Goal: Transaction & Acquisition: Purchase product/service

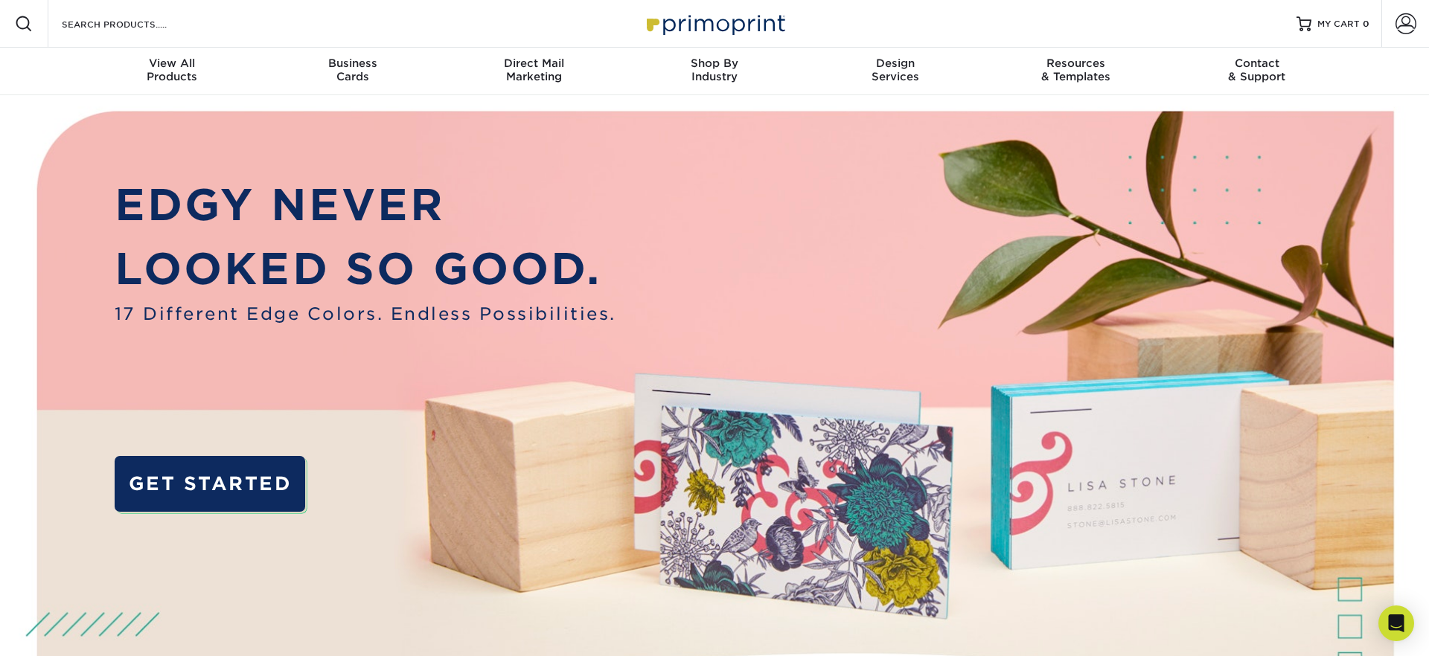
scroll to position [2, 0]
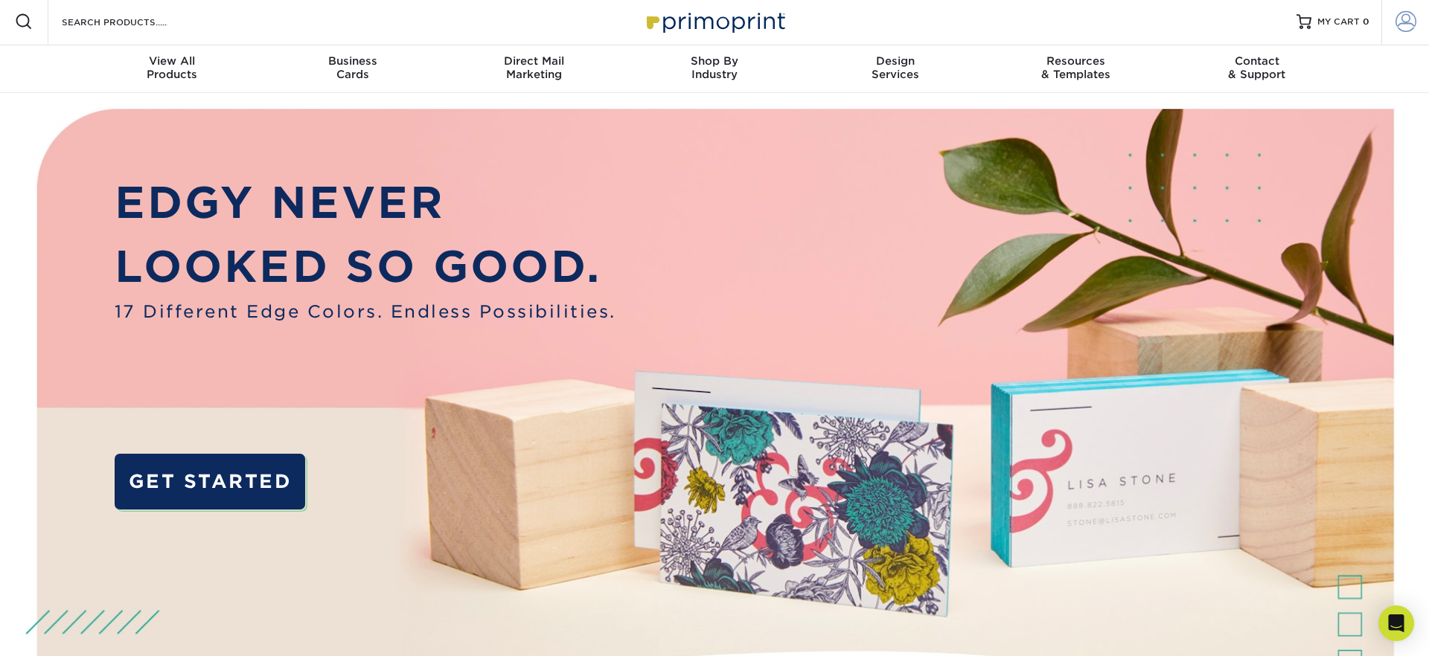
click at [1405, 16] on span at bounding box center [1405, 21] width 21 height 21
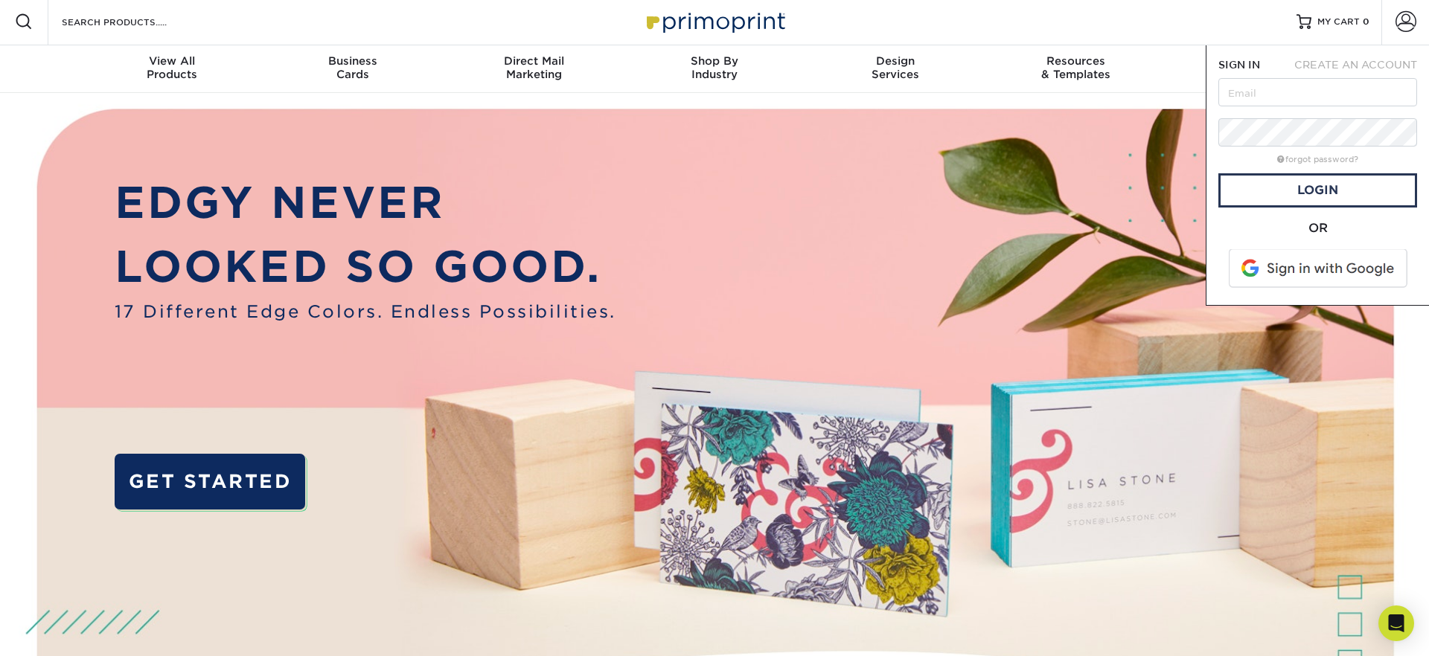
click at [1304, 269] on span at bounding box center [1319, 268] width 190 height 39
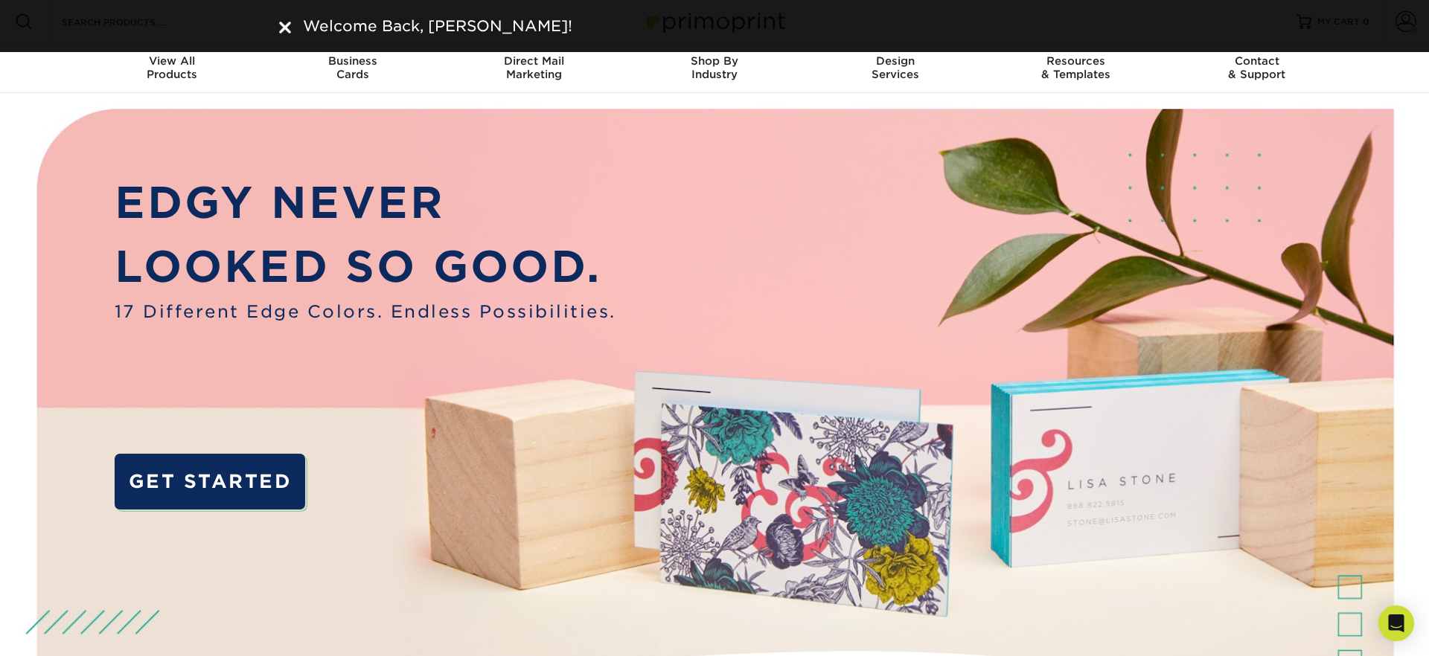
click at [285, 31] on img at bounding box center [285, 28] width 12 height 12
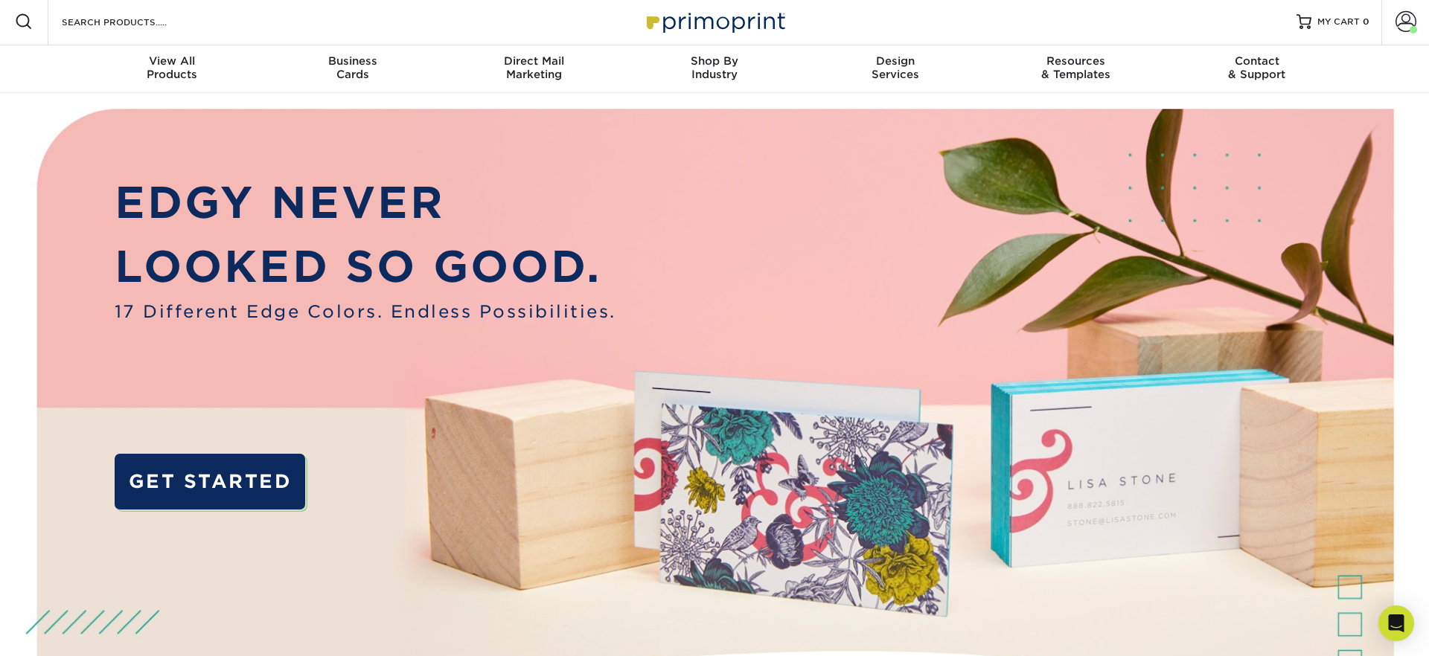
click at [1412, 259] on img at bounding box center [714, 446] width 1415 height 707
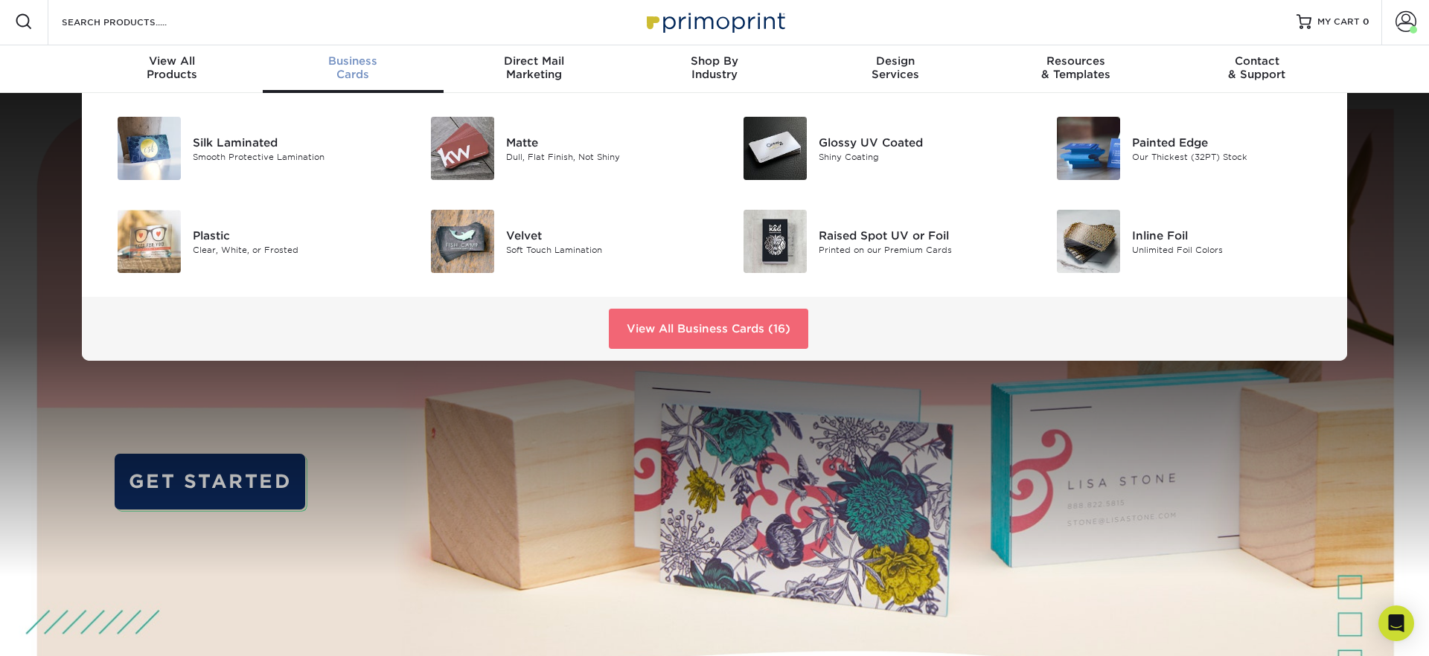
click at [718, 327] on link "View All Business Cards (16)" at bounding box center [708, 329] width 199 height 40
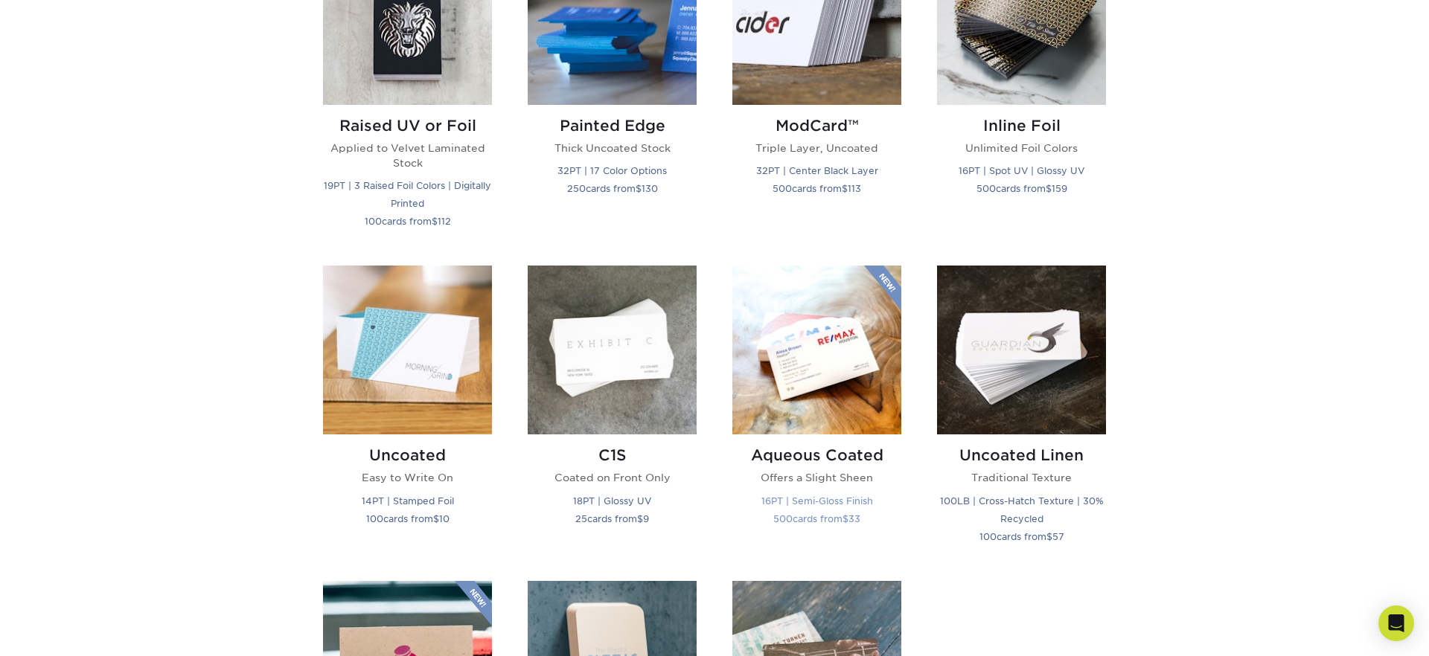
click at [828, 381] on img at bounding box center [816, 350] width 169 height 169
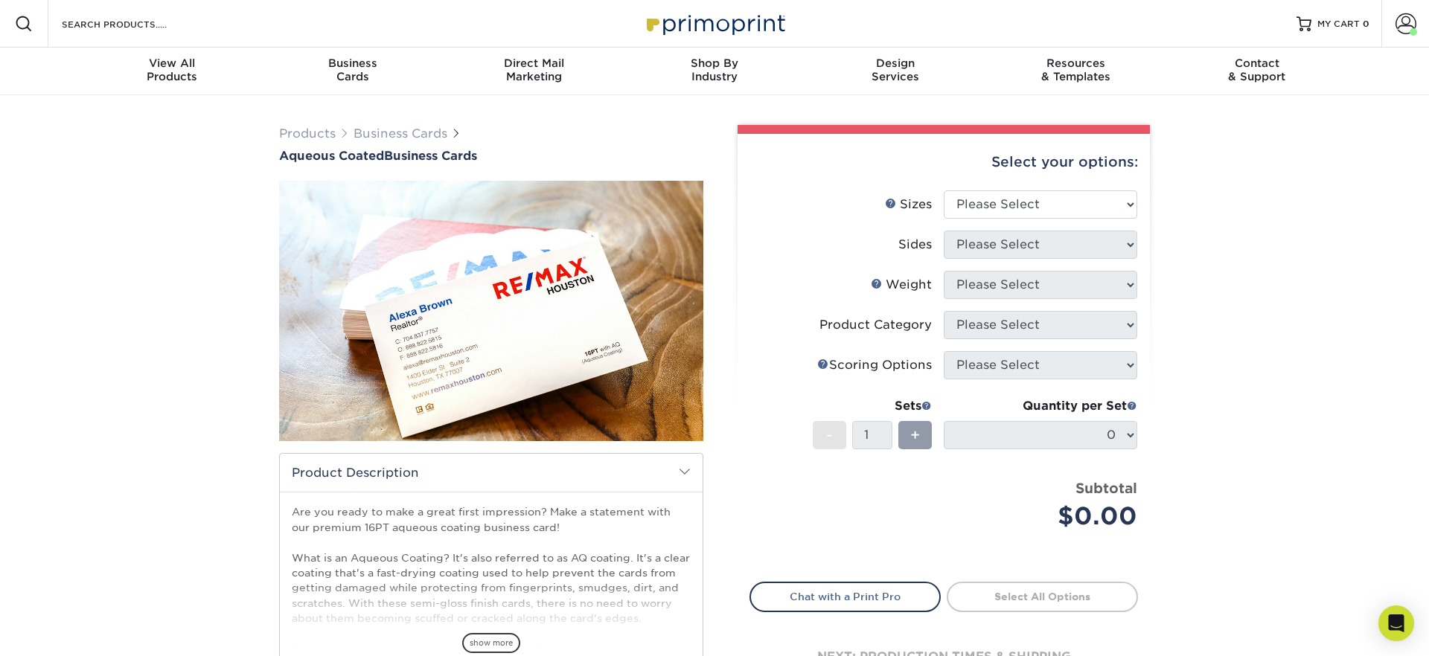
drag, startPoint x: 1349, startPoint y: 217, endPoint x: 1372, endPoint y: 142, distance: 78.6
click at [1365, 163] on div "Products Business Cards Aqueous Coated Business Cards show more $" at bounding box center [714, 468] width 1429 height 747
click at [1398, 19] on span at bounding box center [1405, 23] width 21 height 21
click at [1279, 348] on div "Products Business Cards Aqueous Coated Business Cards show more $" at bounding box center [714, 468] width 1429 height 747
click at [1002, 204] on select "Please Select 1.5" x 3.5" - Mini 1.75" x 3.5" - Mini 2" x 3" - Mini 2" x 3.5" -…" at bounding box center [1040, 205] width 193 height 28
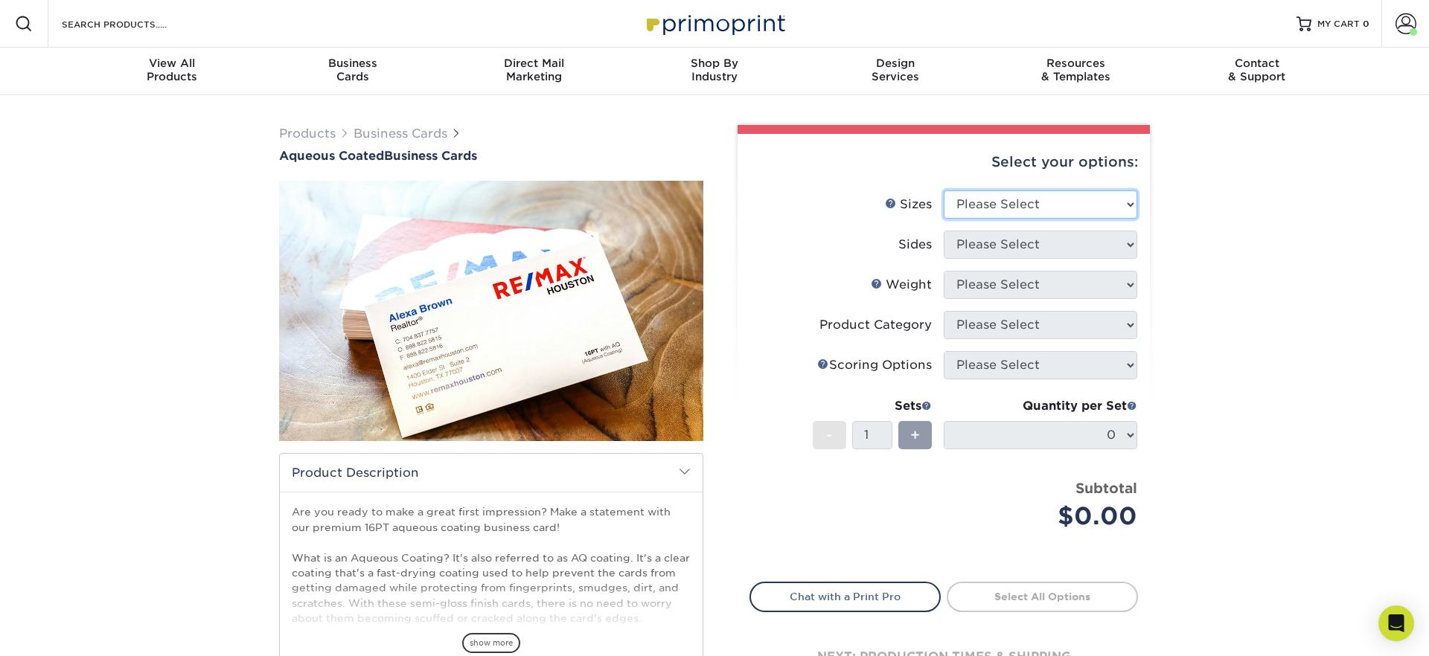
select select "2.00x3.50"
click at [944, 191] on select "Please Select 1.5" x 3.5" - Mini 1.75" x 3.5" - Mini 2" x 3" - Mini 2" x 3.5" -…" at bounding box center [1040, 205] width 193 height 28
click at [1000, 245] on select "Please Select Print Both Sides Print Front Only" at bounding box center [1040, 245] width 193 height 28
select select "13abbda7-1d64-4f25-8bb2-c179b224825d"
click at [944, 231] on select "Please Select Print Both Sides Print Front Only" at bounding box center [1040, 245] width 193 height 28
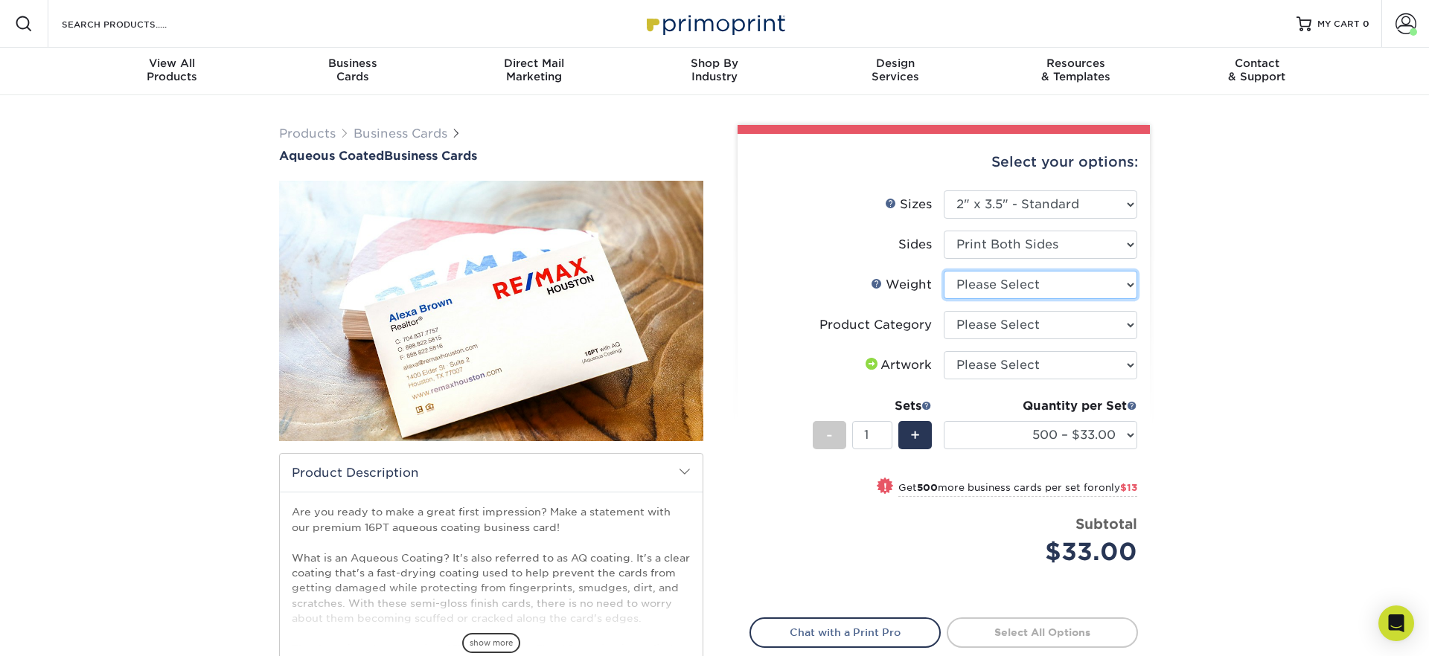
click at [1011, 290] on select "Please Select 16PT" at bounding box center [1040, 285] width 193 height 28
select select "16PT"
click at [944, 271] on select "Please Select 16PT" at bounding box center [1040, 285] width 193 height 28
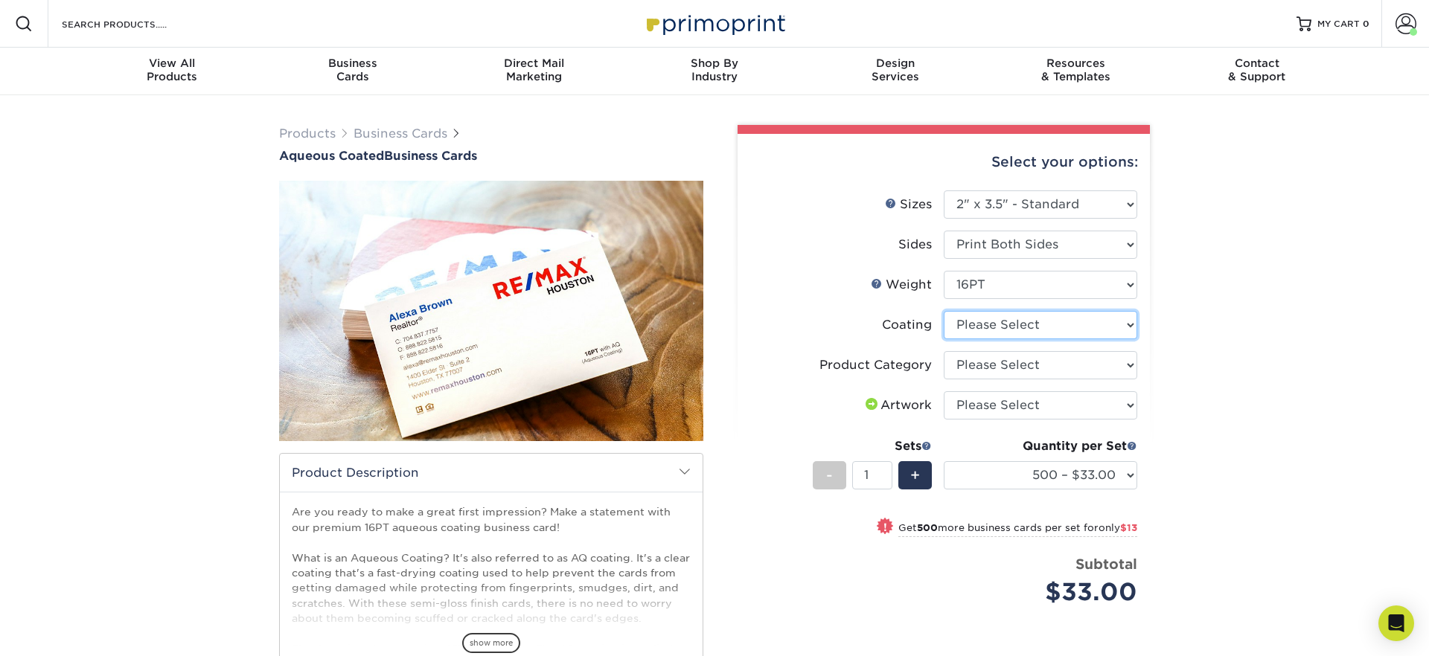
click at [1017, 322] on select at bounding box center [1040, 325] width 193 height 28
select select "d41dab50-ff65-4f4f-bb17-2afe4d36ae33"
click at [944, 311] on select at bounding box center [1040, 325] width 193 height 28
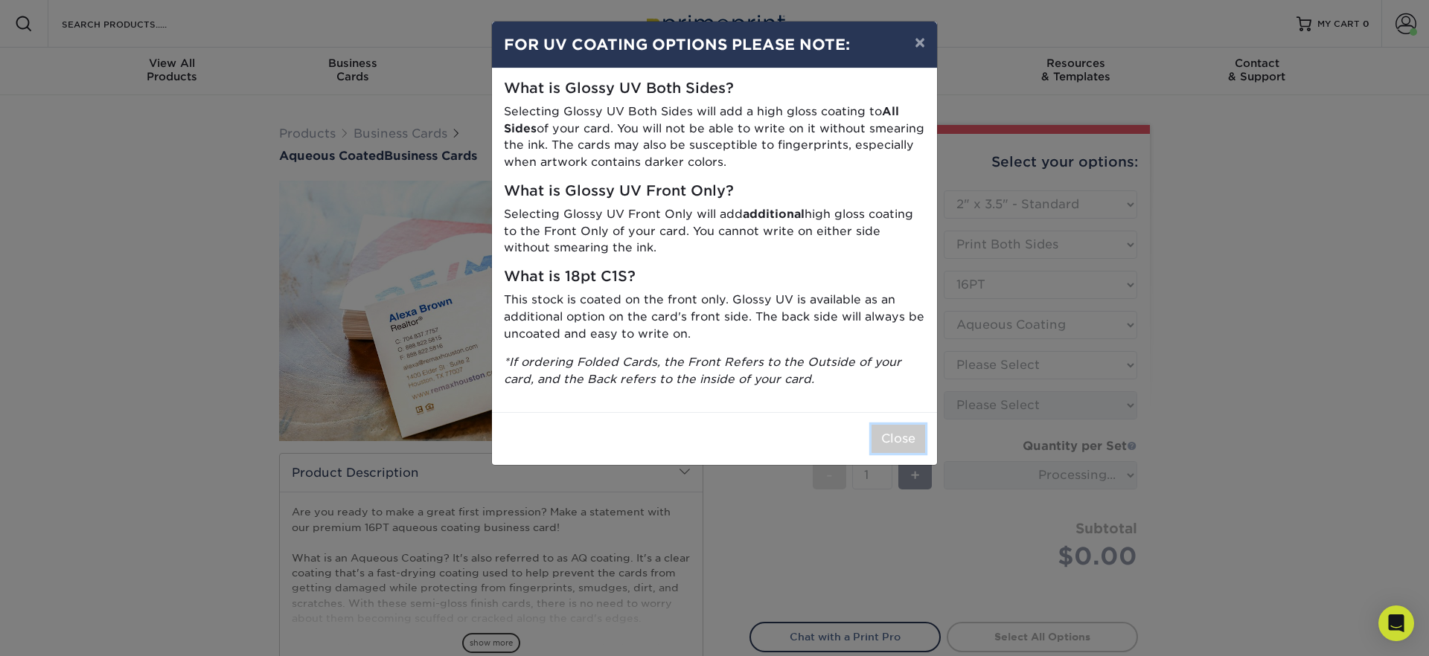
drag, startPoint x: 889, startPoint y: 441, endPoint x: 937, endPoint y: 426, distance: 49.9
click at [889, 441] on button "Close" at bounding box center [898, 439] width 54 height 28
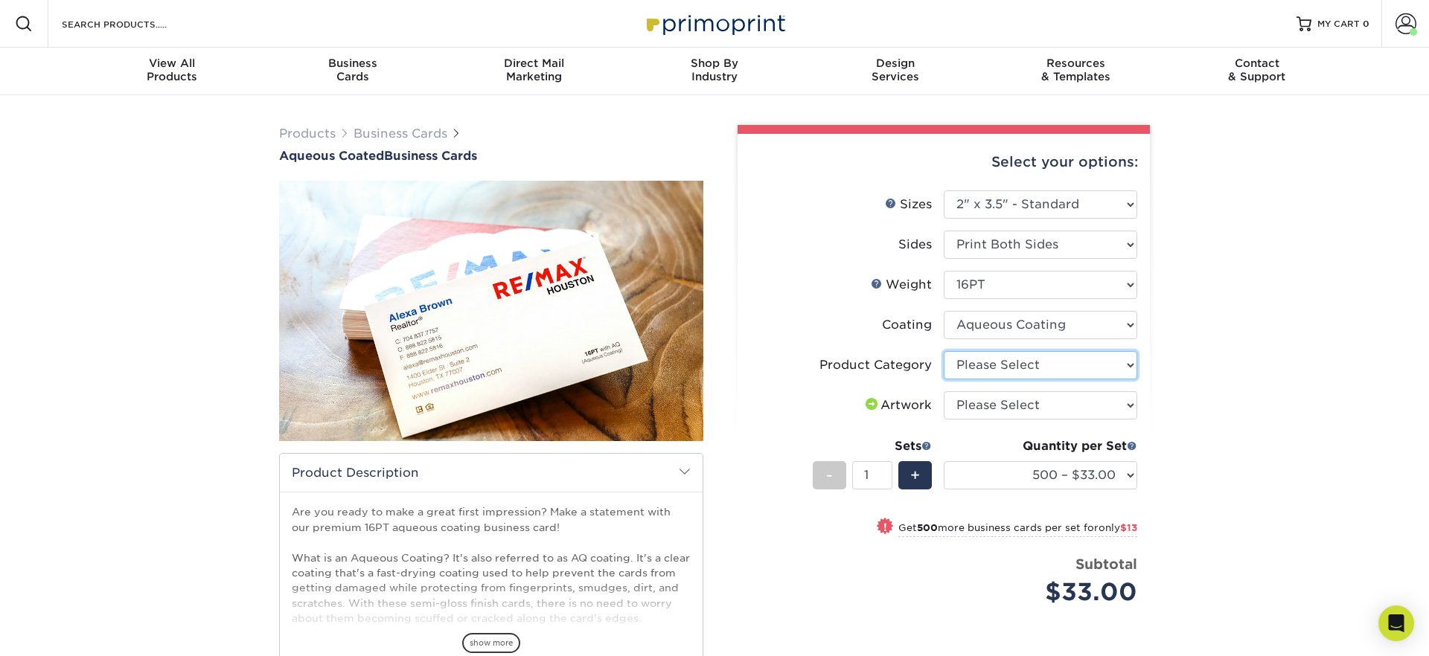
click at [1009, 368] on select "Please Select Business Cards" at bounding box center [1040, 365] width 193 height 28
select select "3b5148f1-0588-4f88-a218-97bcfdce65c1"
click at [944, 351] on select "Please Select Business Cards" at bounding box center [1040, 365] width 193 height 28
click at [1008, 397] on select "Please Select I will upload files I need a design - $100" at bounding box center [1040, 405] width 193 height 28
select select "upload"
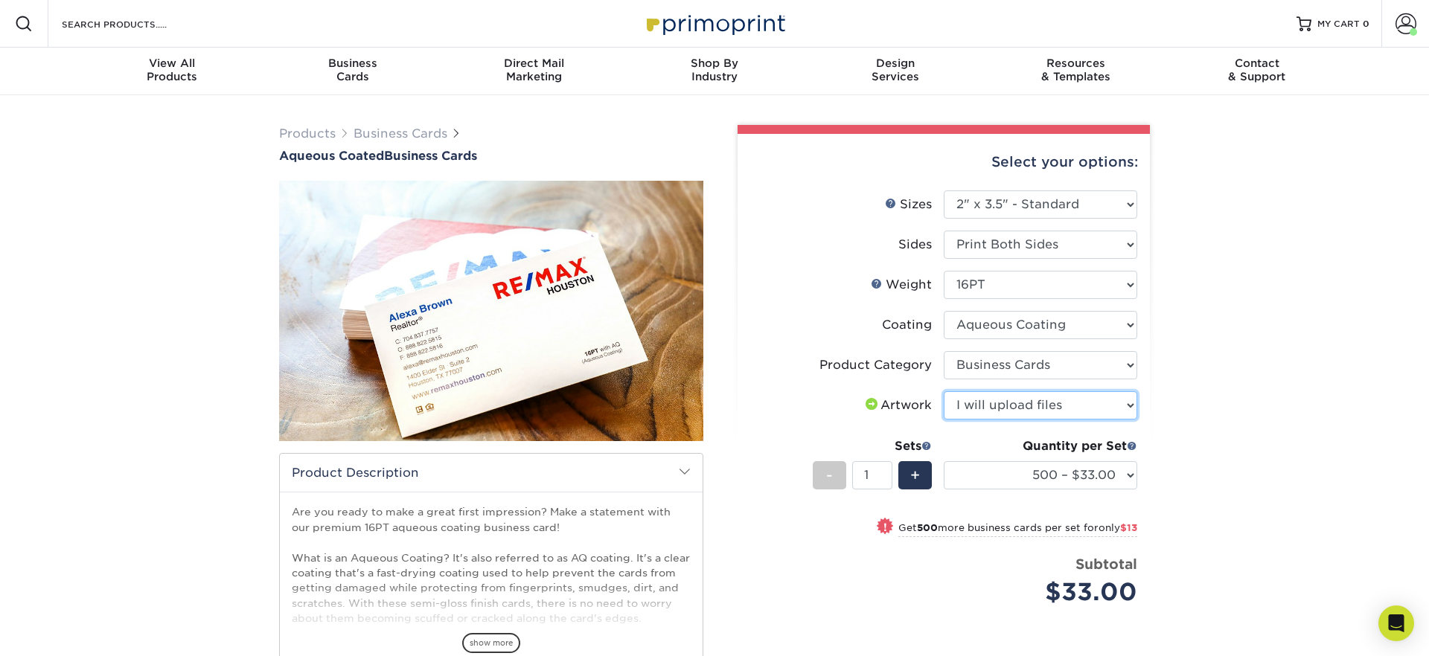
click at [944, 391] on select "Please Select I will upload files I need a design - $100" at bounding box center [1040, 405] width 193 height 28
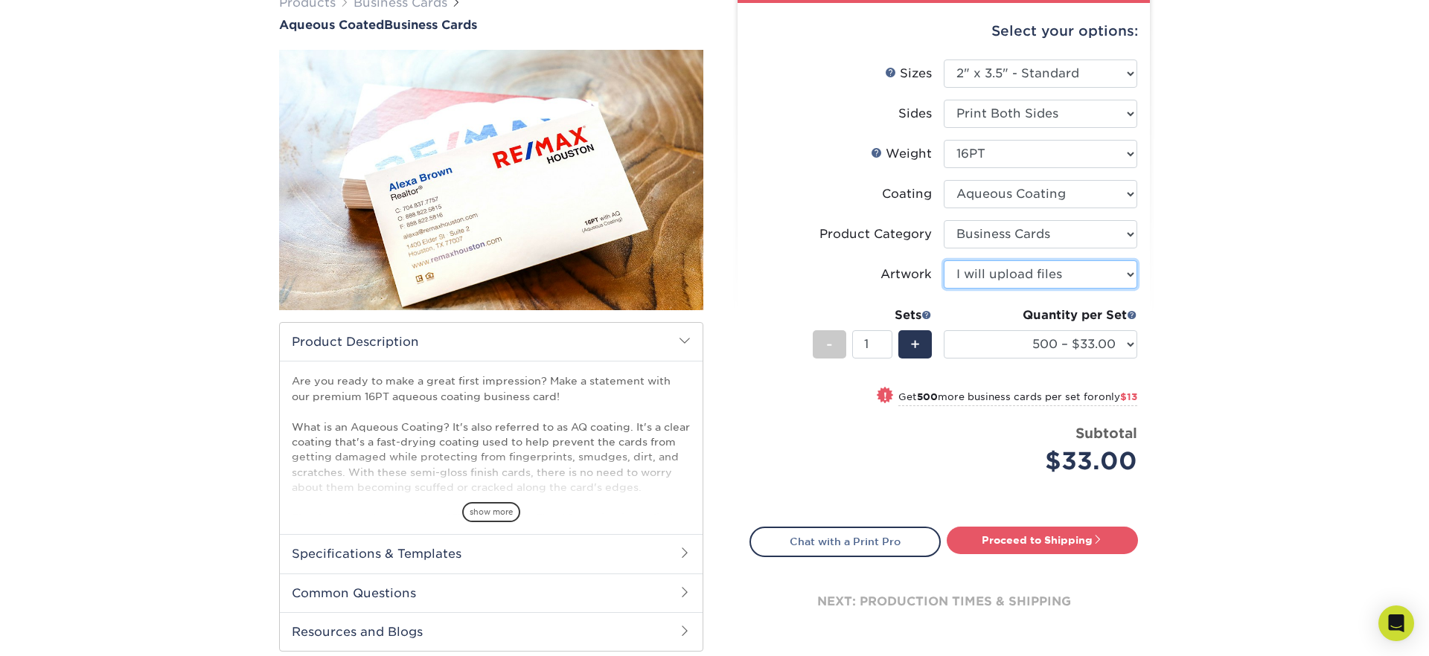
scroll to position [135, 0]
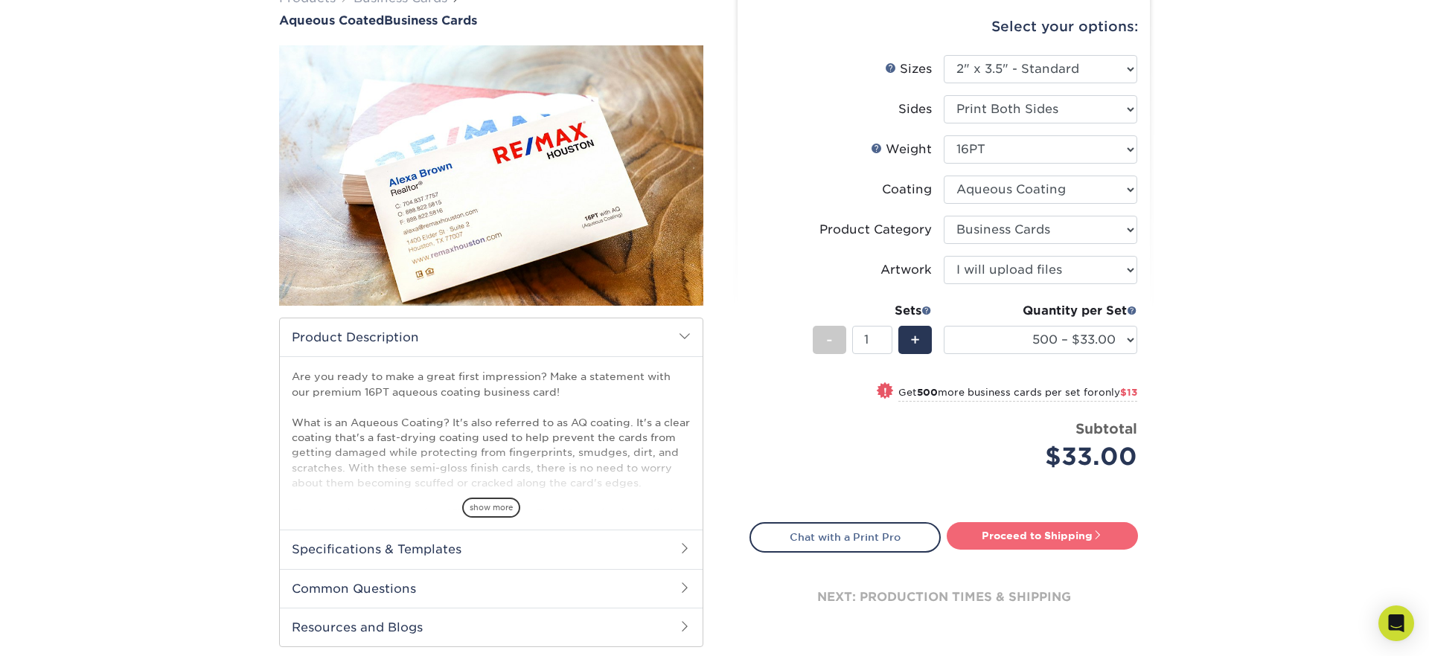
click at [1029, 538] on link "Proceed to Shipping" at bounding box center [1042, 535] width 191 height 27
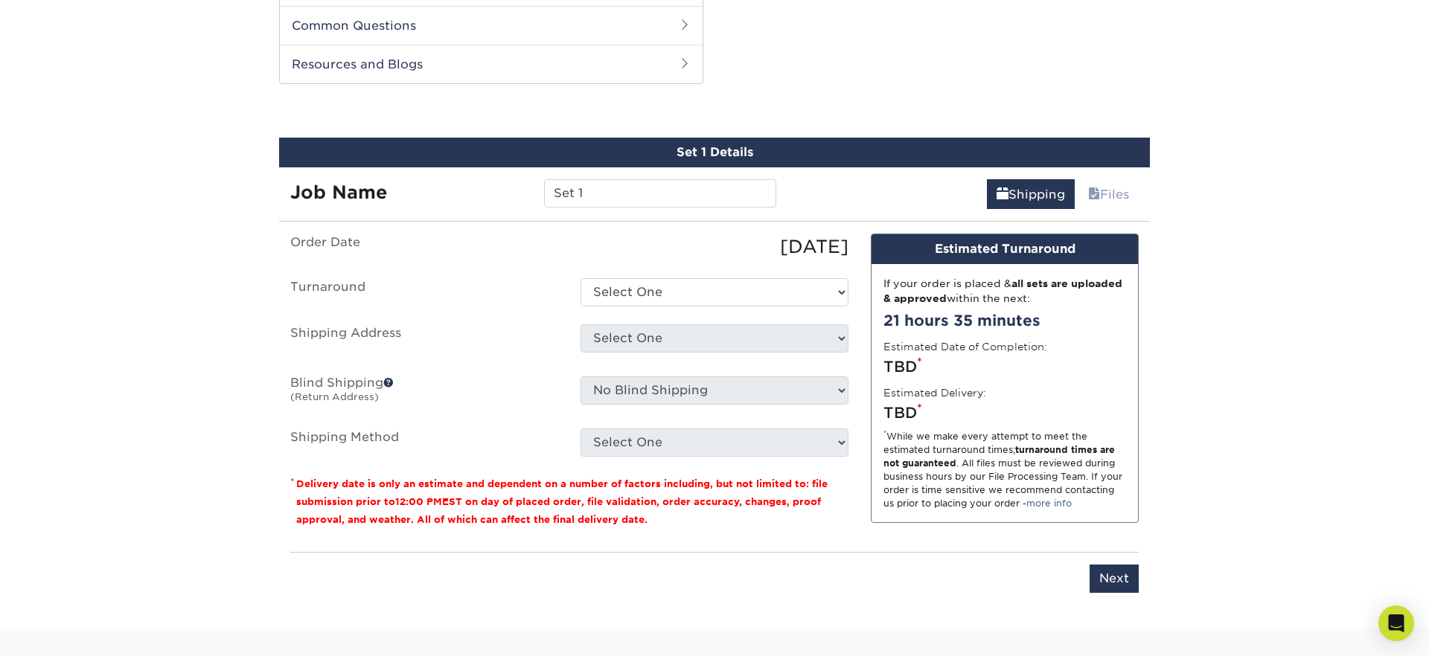
scroll to position [710, 0]
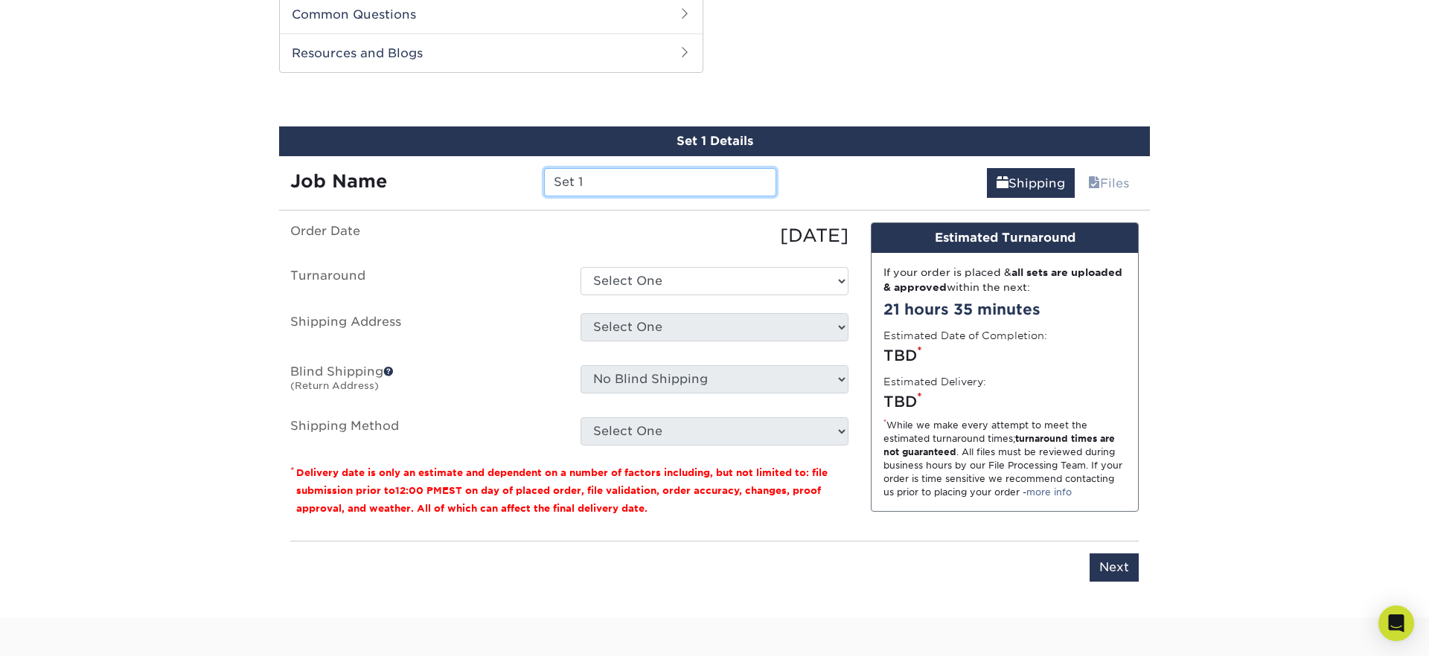
drag, startPoint x: 605, startPoint y: 179, endPoint x: 432, endPoint y: 160, distance: 173.7
click at [432, 160] on div "Job Name Set 1" at bounding box center [533, 177] width 508 height 42
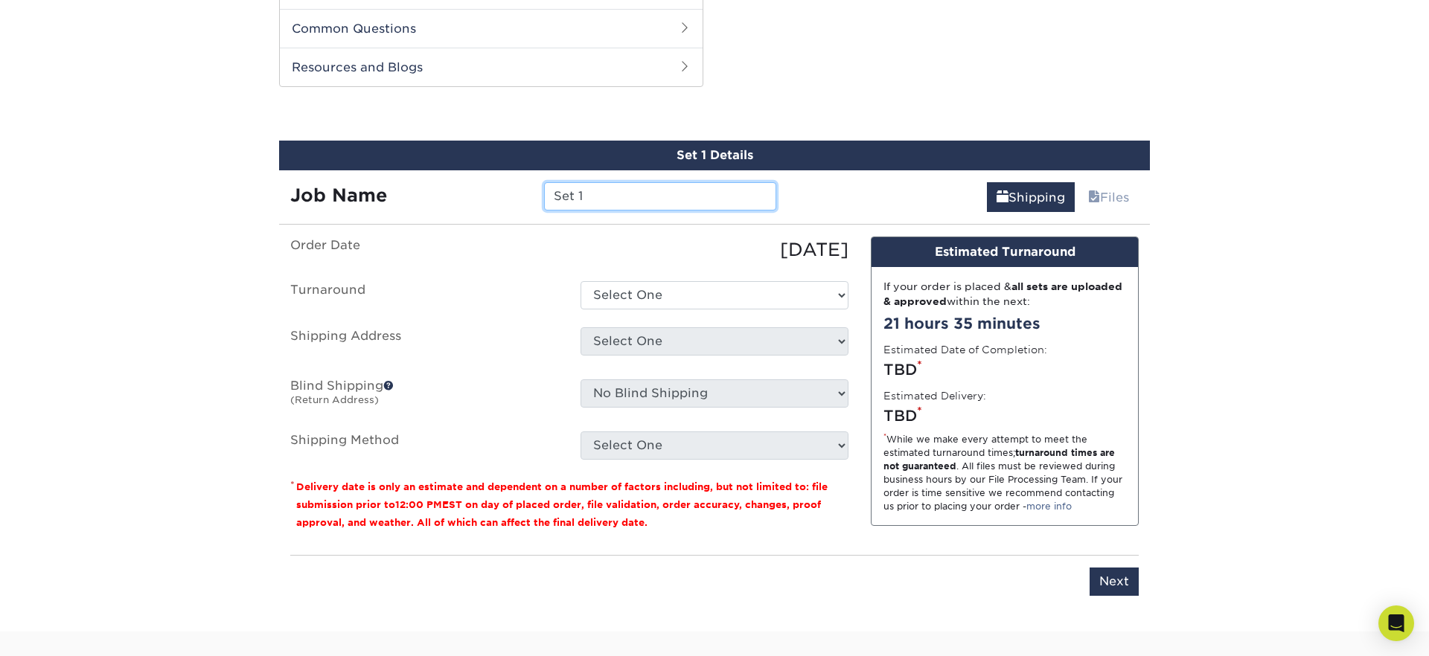
scroll to position [685, 0]
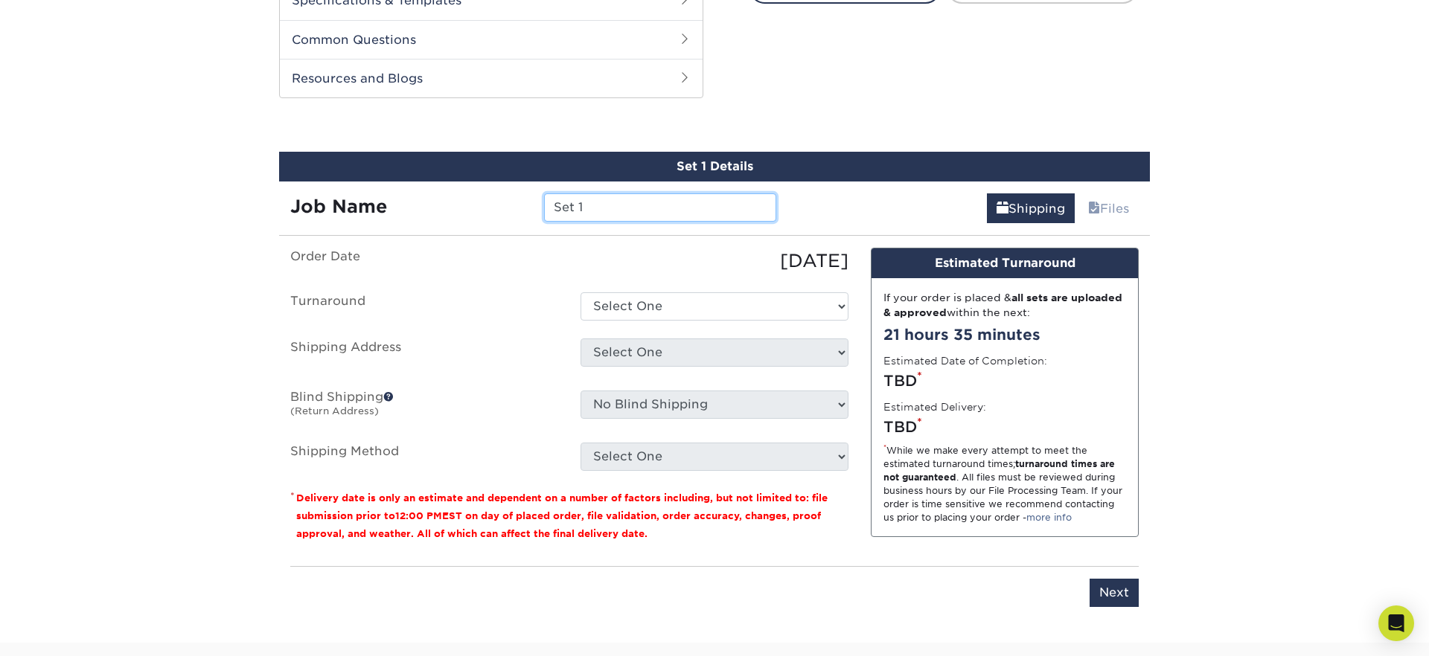
drag, startPoint x: 605, startPoint y: 201, endPoint x: 475, endPoint y: 199, distance: 130.3
click at [475, 199] on div "Job Name Set 1" at bounding box center [533, 207] width 508 height 28
type input "[PERSON_NAME] [PERSON_NAME]"
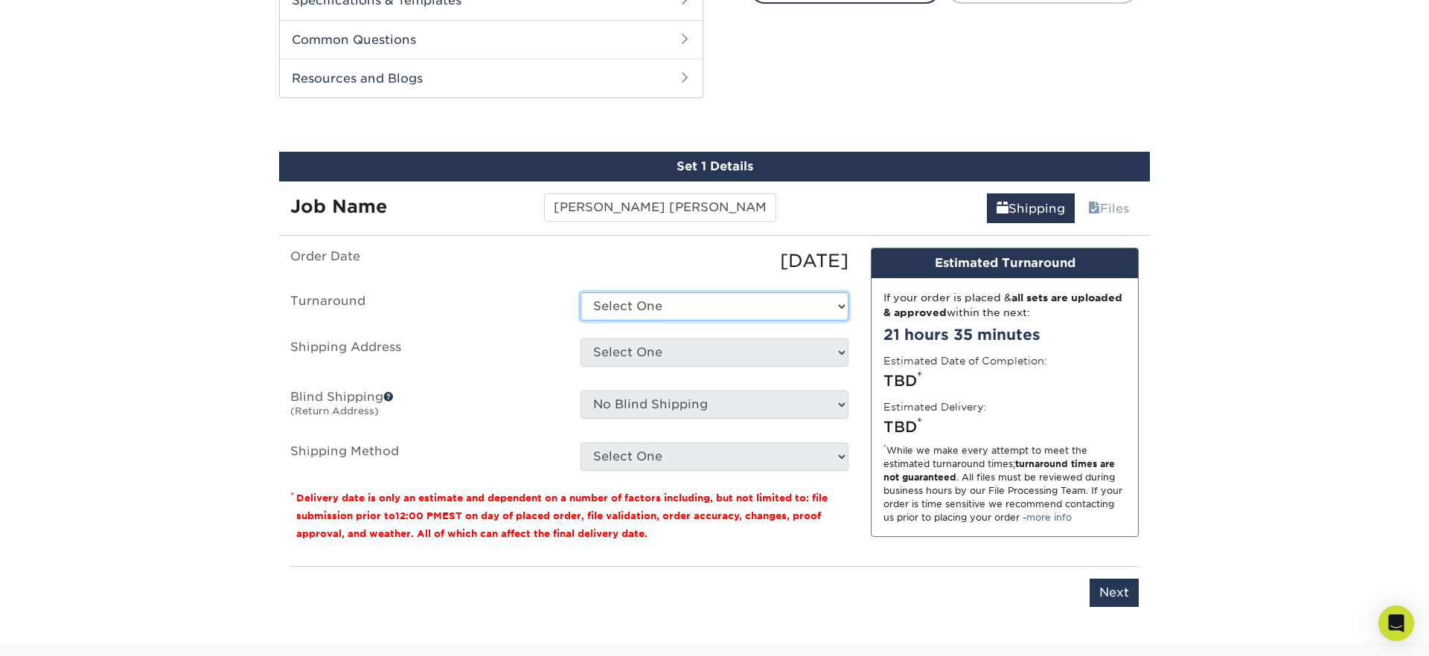
click at [646, 303] on select "Select One 2-4 Business Days 2 Day Next Business Day" at bounding box center [714, 306] width 268 height 28
select select "6247fa13-6ec4-4bd5-81ce-27fae4b5d043"
click at [580, 292] on select "Select One 2-4 Business Days 2 Day Next Business Day" at bounding box center [714, 306] width 268 height 28
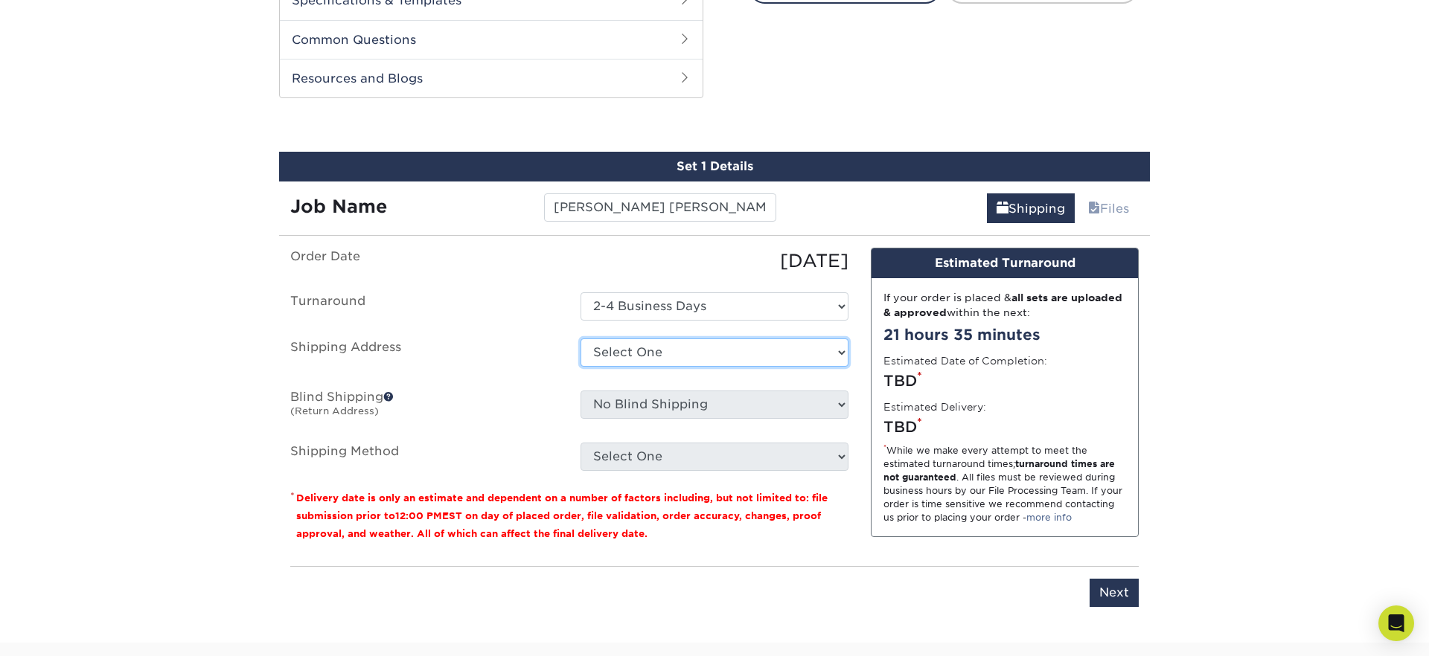
click at [657, 354] on select "Select One 176 S Mountain View Abraham Romero ACO GENERAL CONSTRUCTION Adrian M…" at bounding box center [714, 353] width 268 height 28
select select "277794"
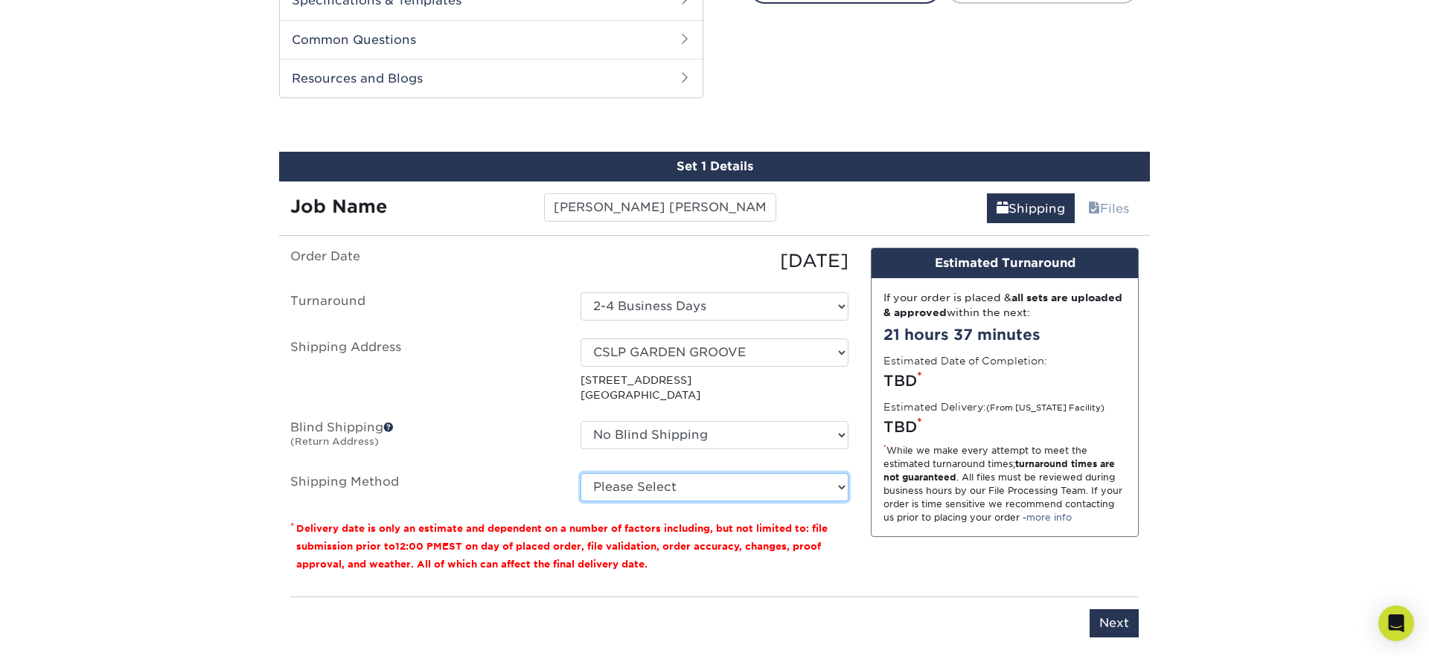
click at [662, 482] on select "Please Select Ground Shipping (+$8.96) 3 Day Shipping Service (+$15.34) 2 Day A…" at bounding box center [714, 487] width 268 height 28
select select "03"
click at [580, 473] on select "Please Select Ground Shipping (+$8.96) 3 Day Shipping Service (+$15.34) 2 Day A…" at bounding box center [714, 487] width 268 height 28
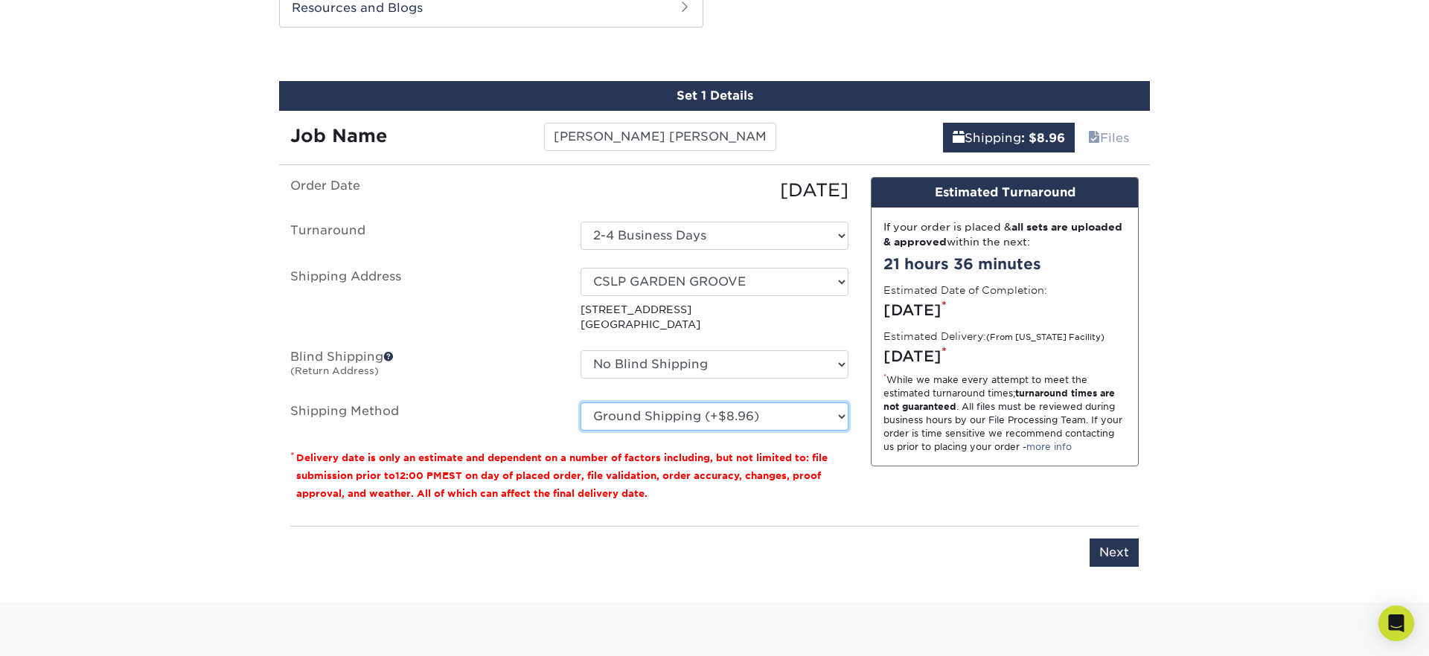
scroll to position [766, 0]
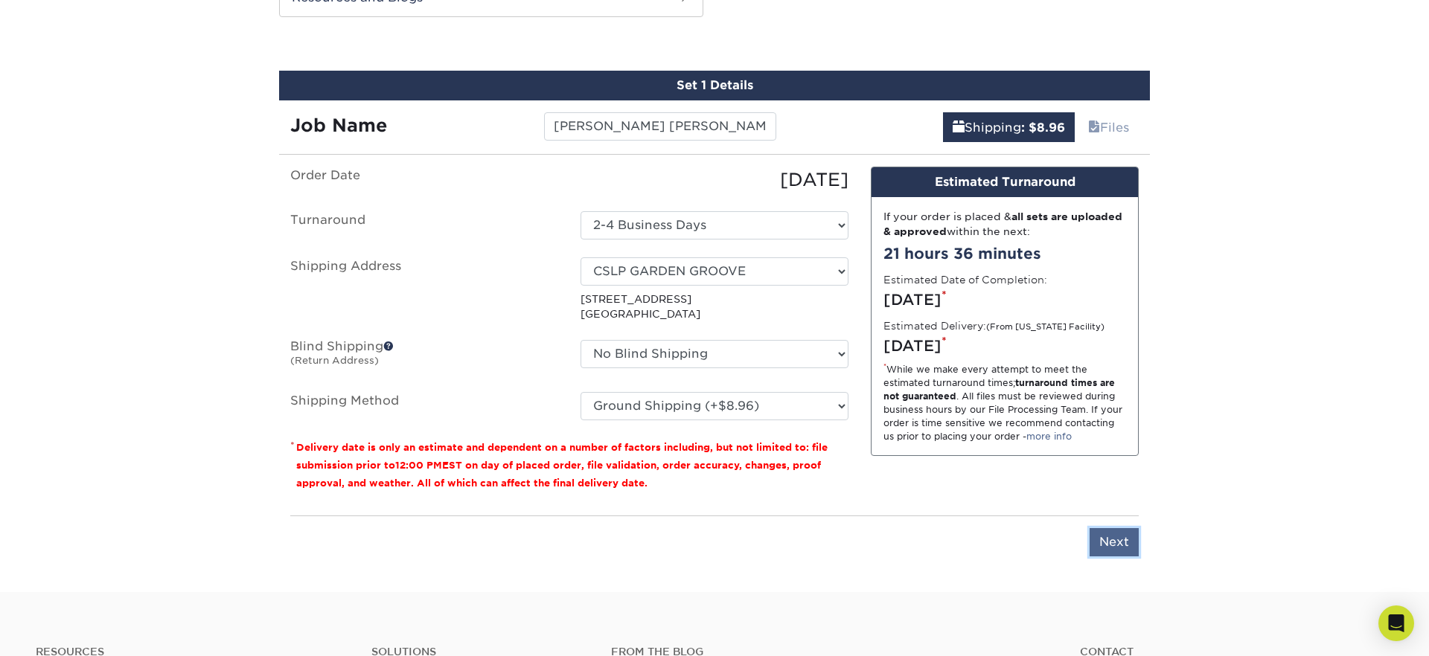
click at [1104, 535] on input "Next" at bounding box center [1114, 542] width 49 height 28
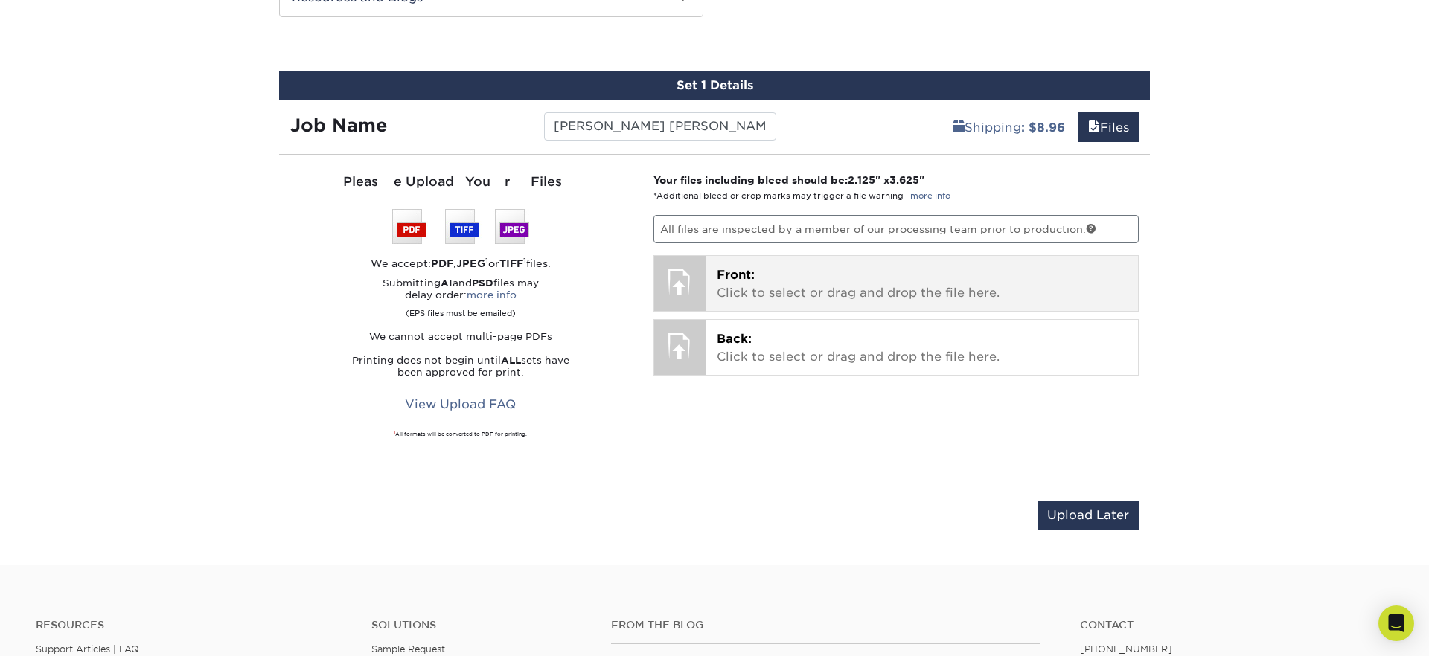
click at [754, 280] on span "Front:" at bounding box center [736, 275] width 38 height 14
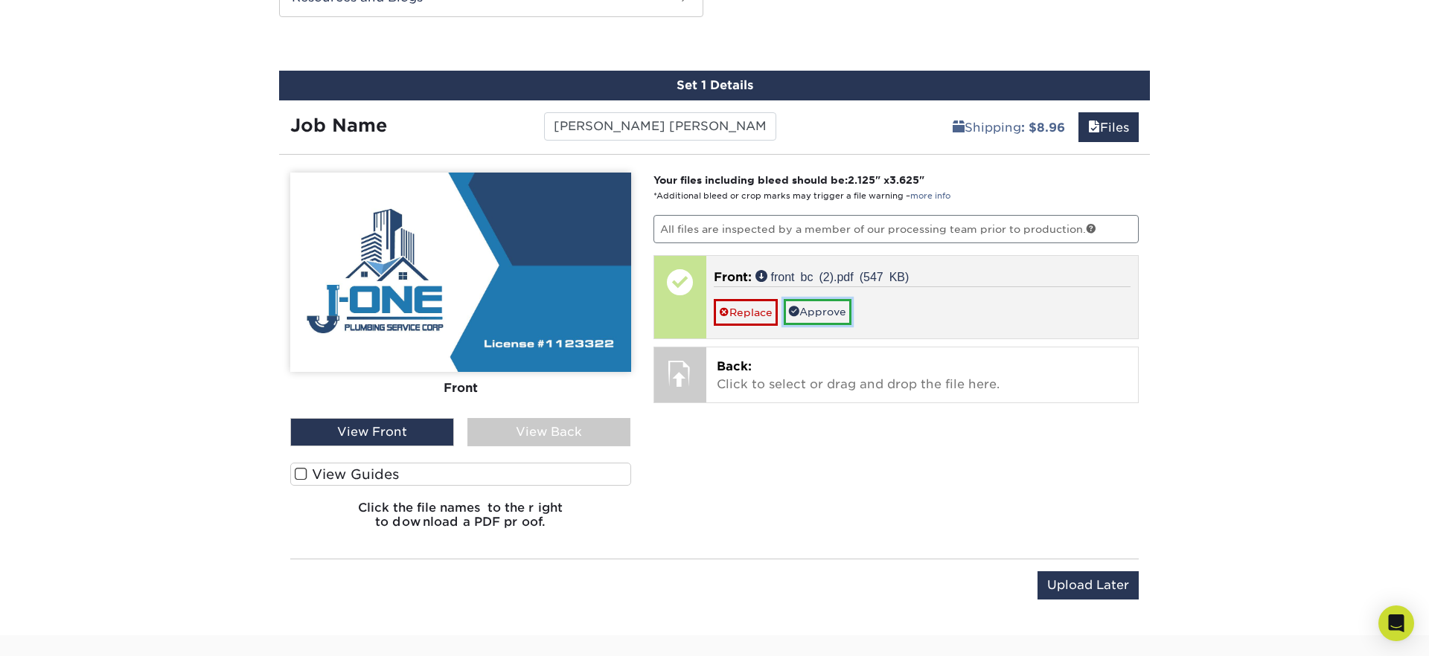
click at [822, 311] on link "Approve" at bounding box center [818, 311] width 68 height 25
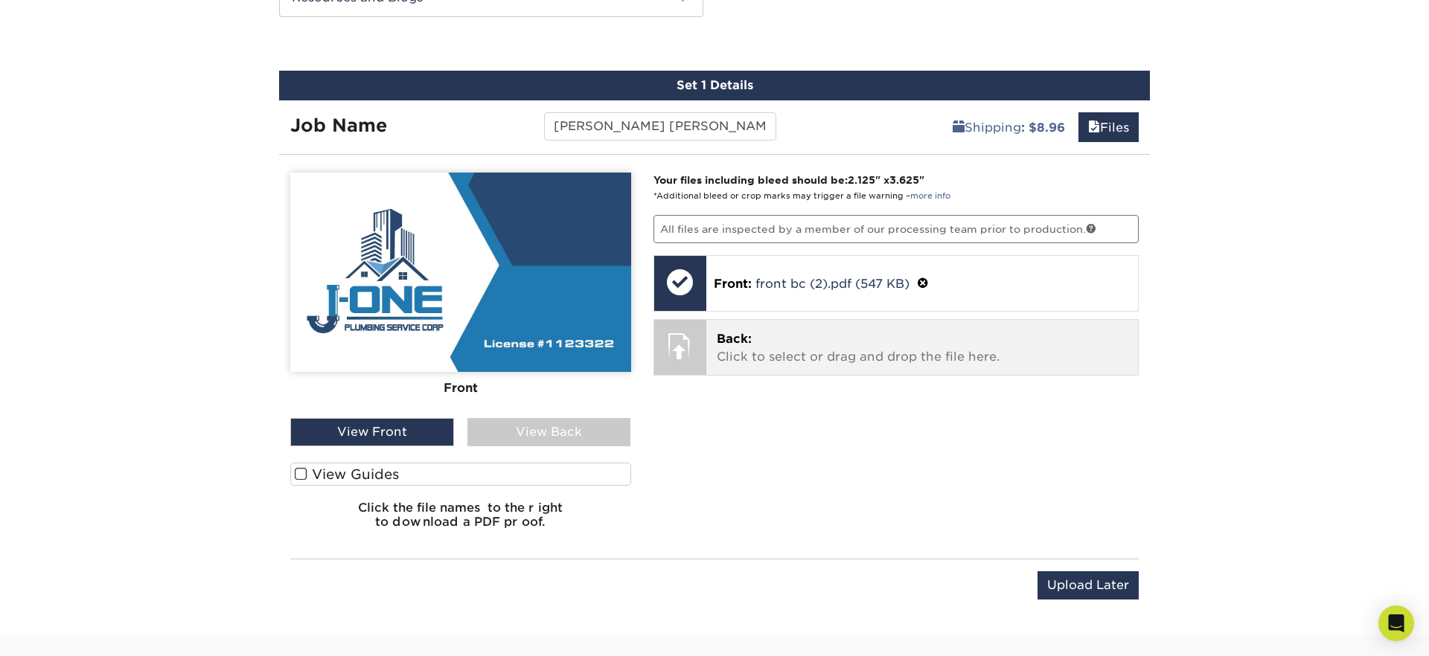
click at [742, 354] on p "Back: Click to select or drag and drop the file here." at bounding box center [923, 348] width 412 height 36
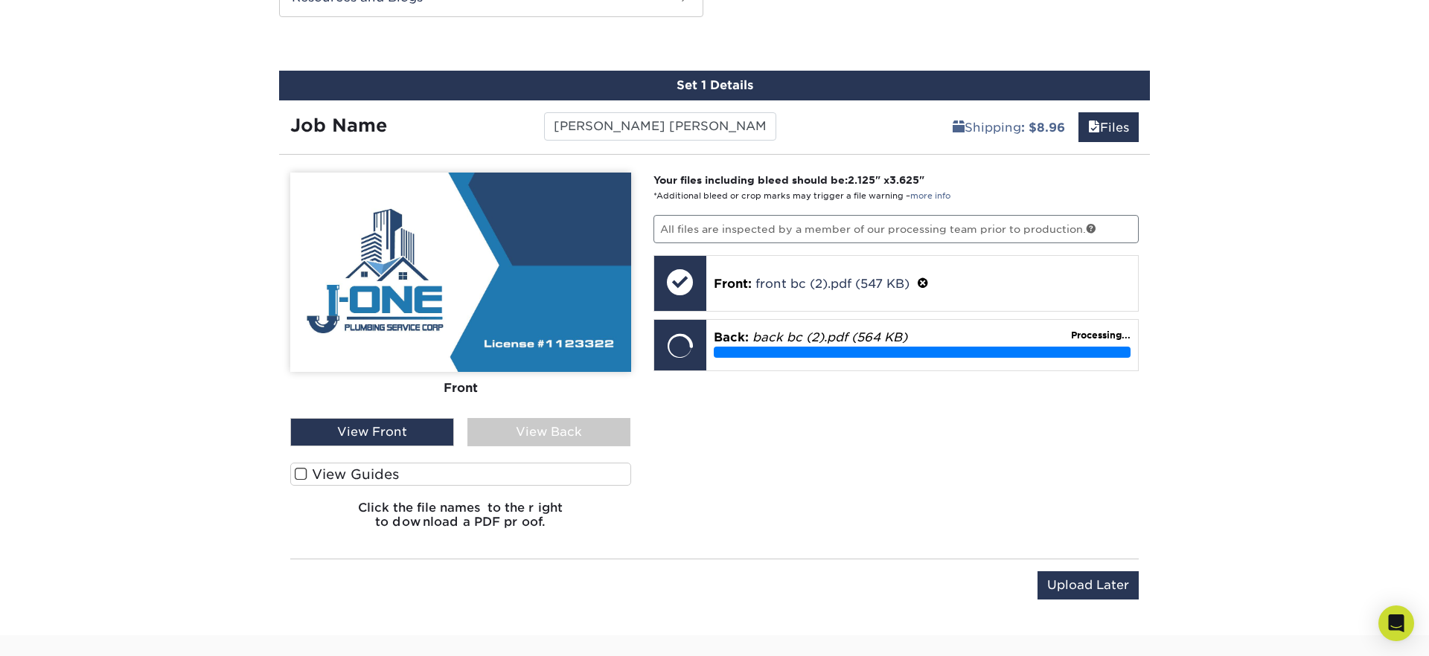
click at [302, 471] on span at bounding box center [301, 474] width 13 height 14
click at [0, 0] on input "View Guides" at bounding box center [0, 0] width 0 height 0
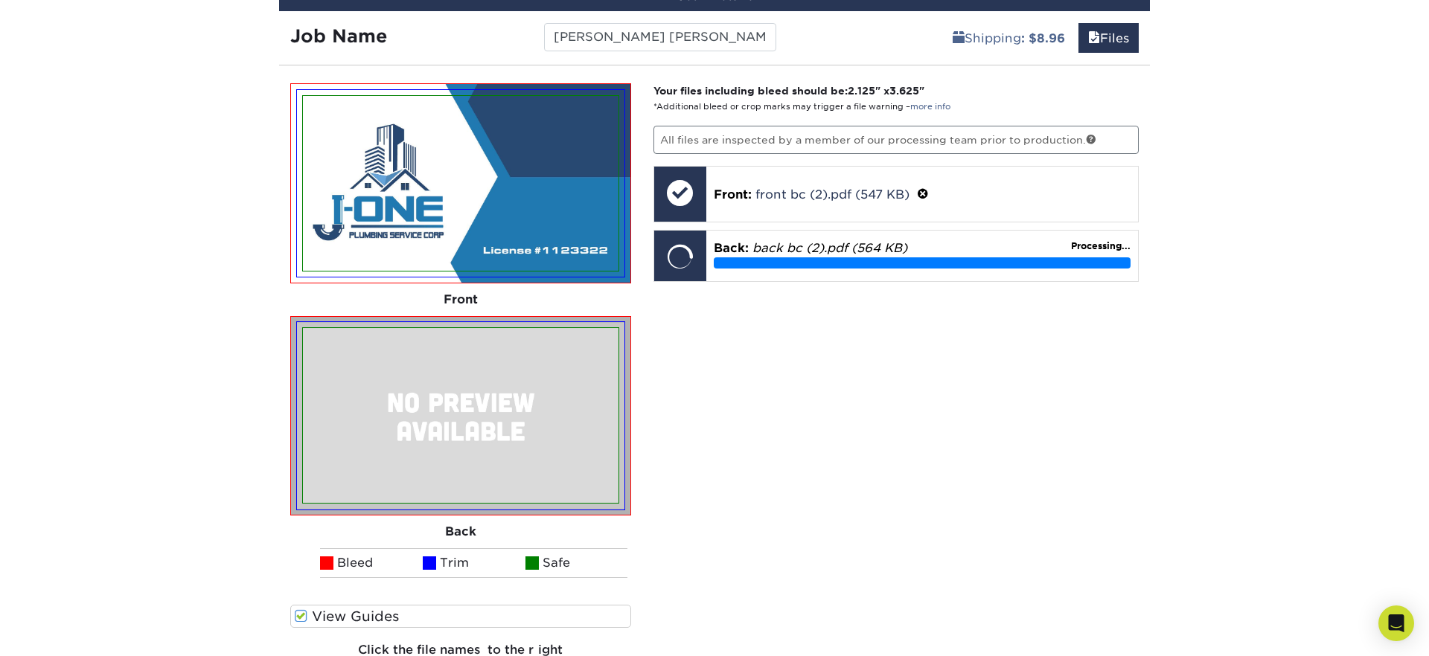
scroll to position [853, 0]
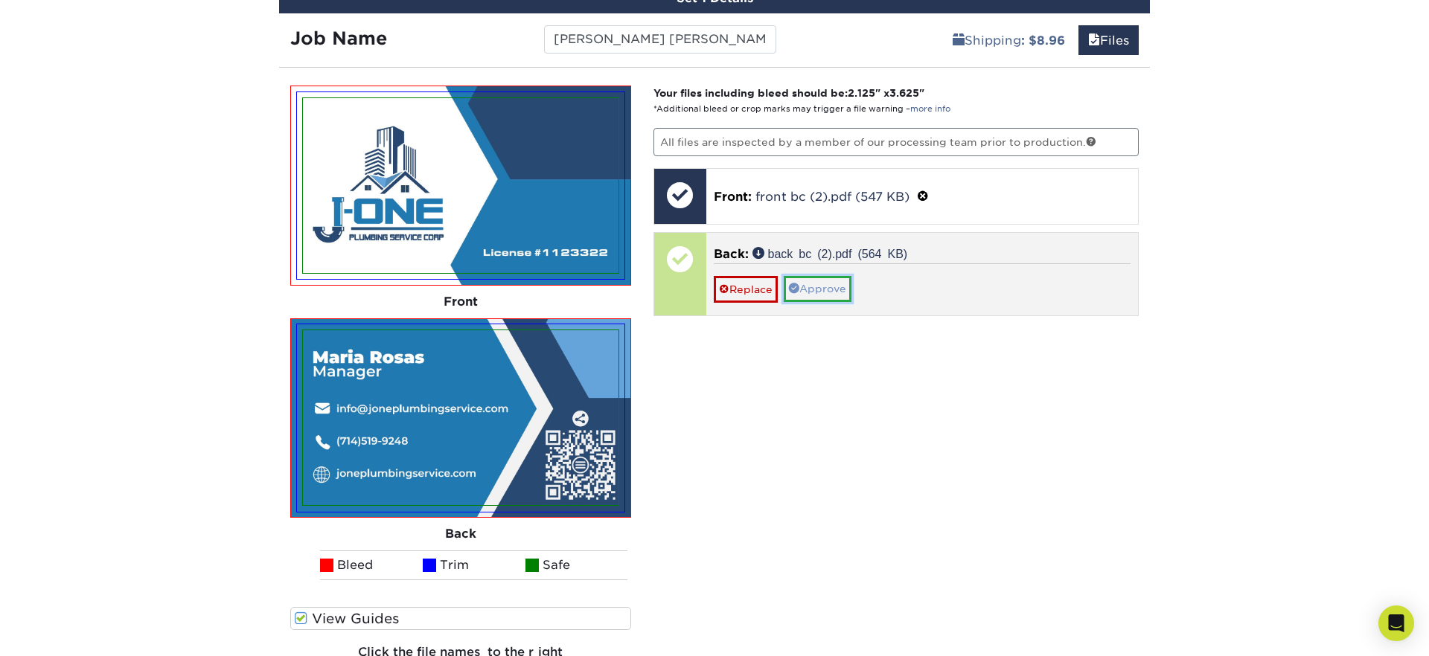
click at [823, 285] on link "Approve" at bounding box center [818, 288] width 68 height 25
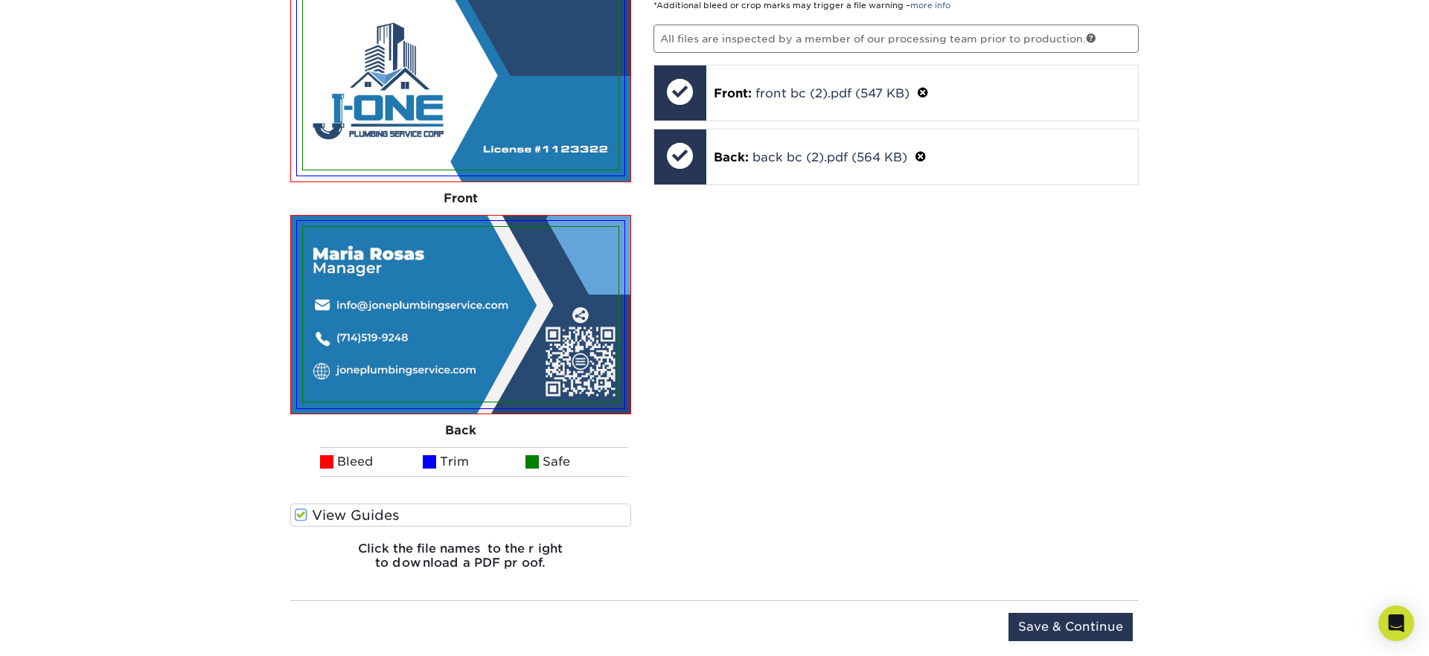
scroll to position [955, 0]
click at [844, 236] on div "Your files including bleed should be: 2.125 " x 3.625 " *Additional bleed or cr…" at bounding box center [896, 283] width 508 height 601
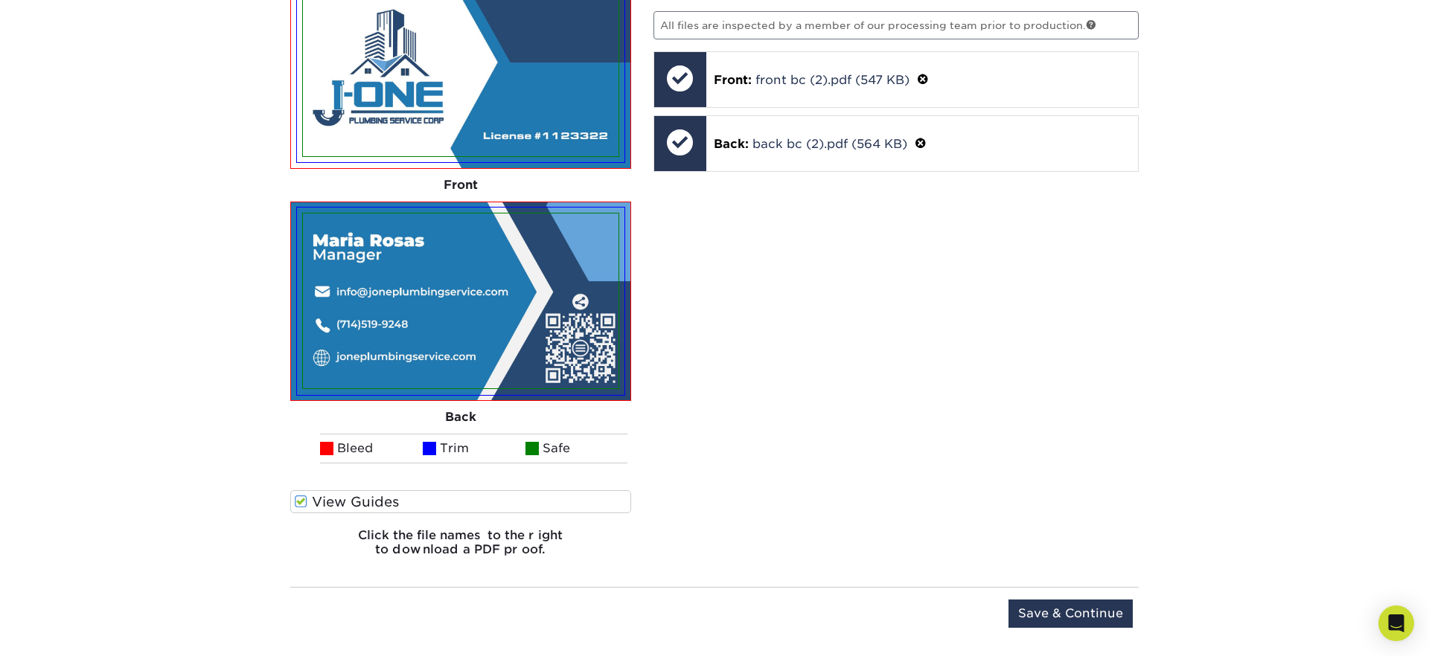
scroll to position [1026, 0]
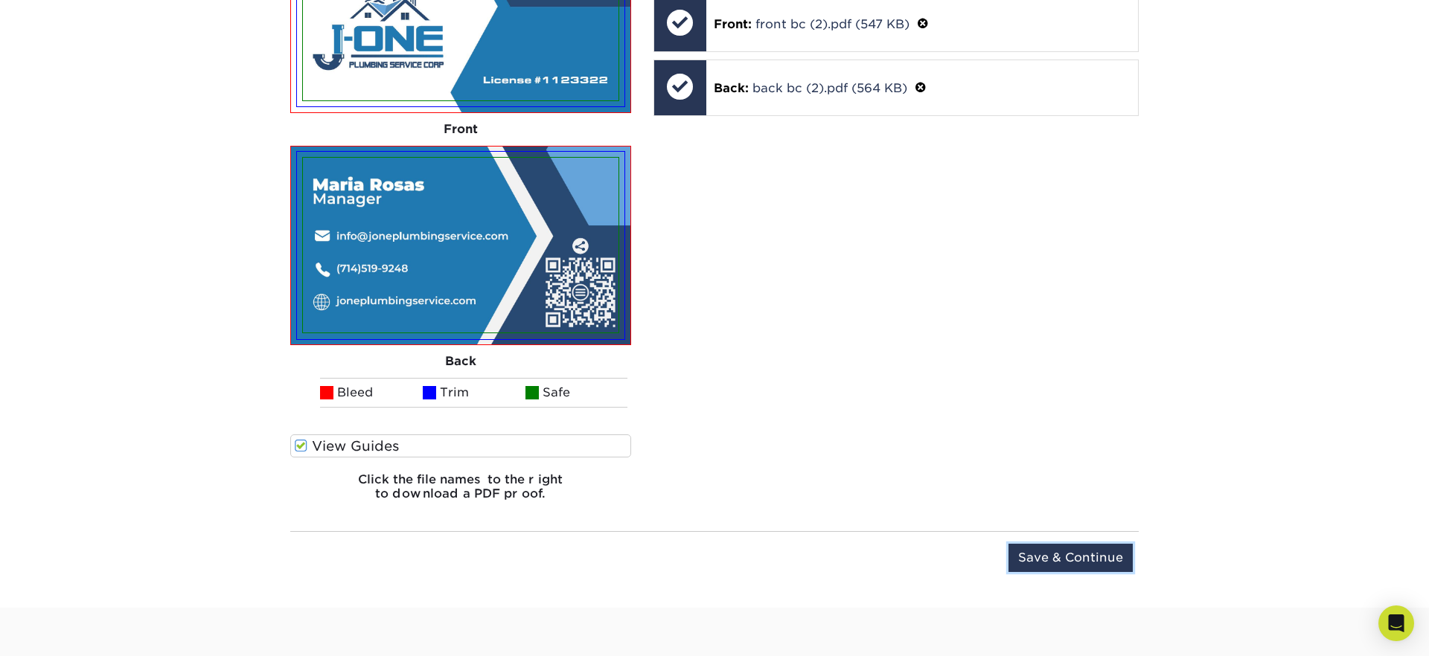
drag, startPoint x: 1070, startPoint y: 562, endPoint x: 1046, endPoint y: 545, distance: 29.3
click at [1070, 562] on input "Save & Continue" at bounding box center [1070, 558] width 124 height 28
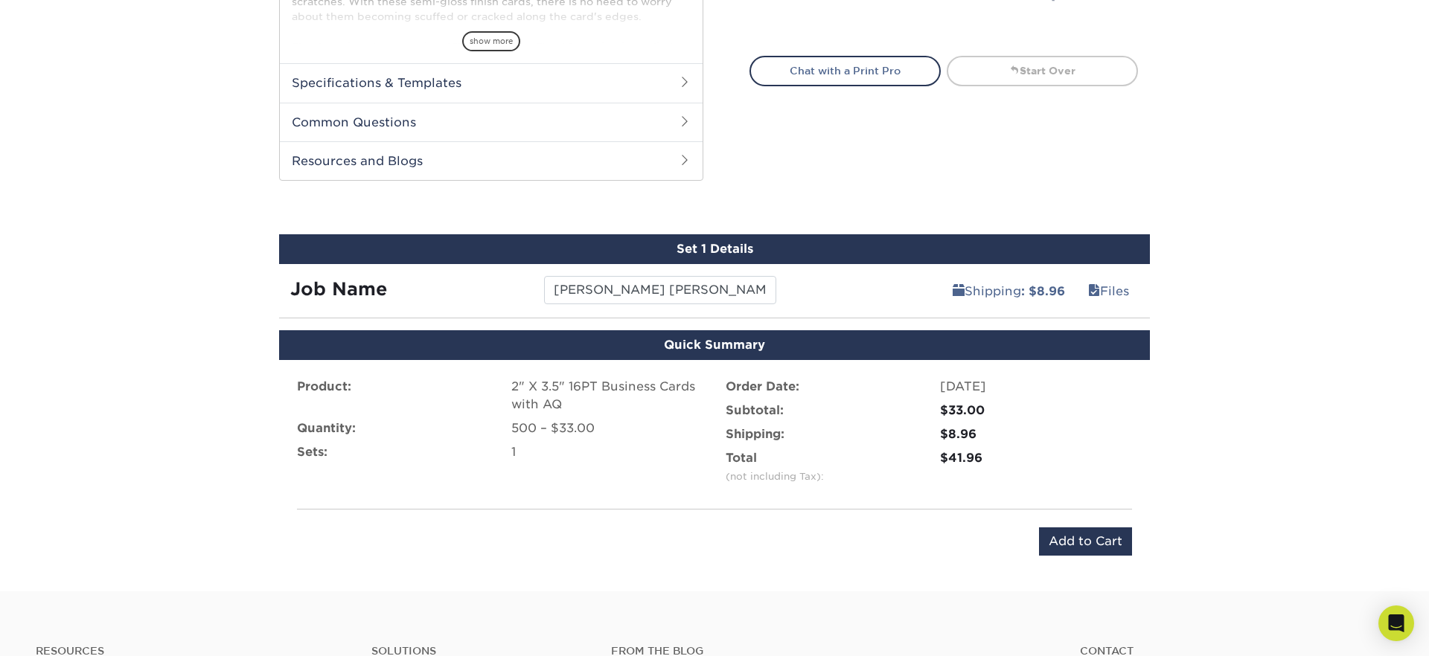
scroll to position [531, 0]
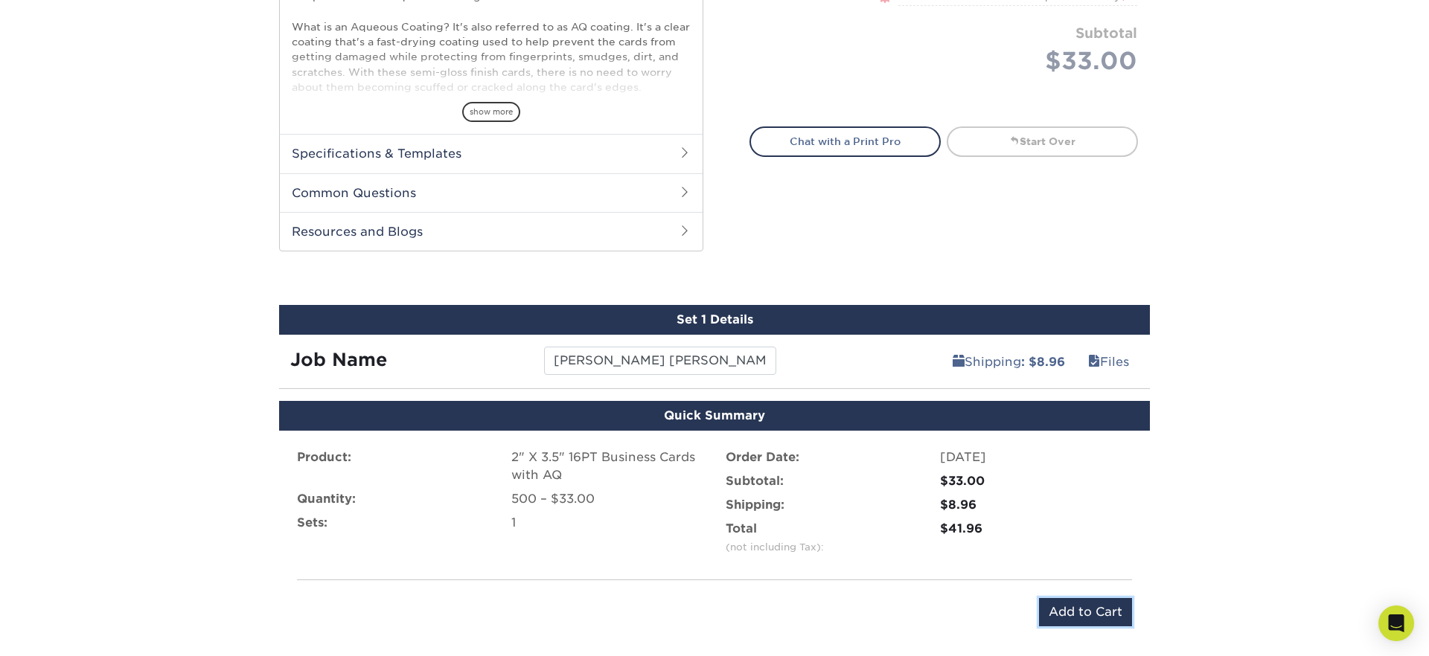
click at [1088, 609] on input "Add to Cart" at bounding box center [1085, 612] width 93 height 28
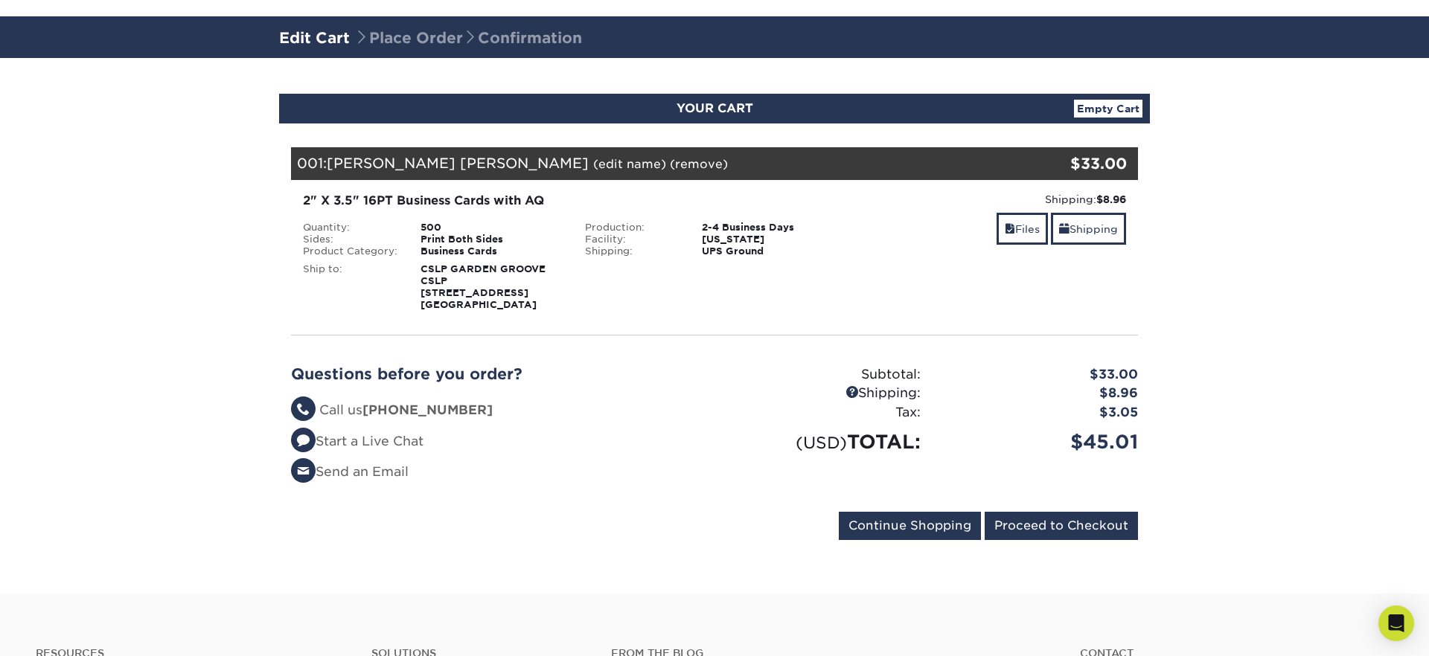
scroll to position [81, 0]
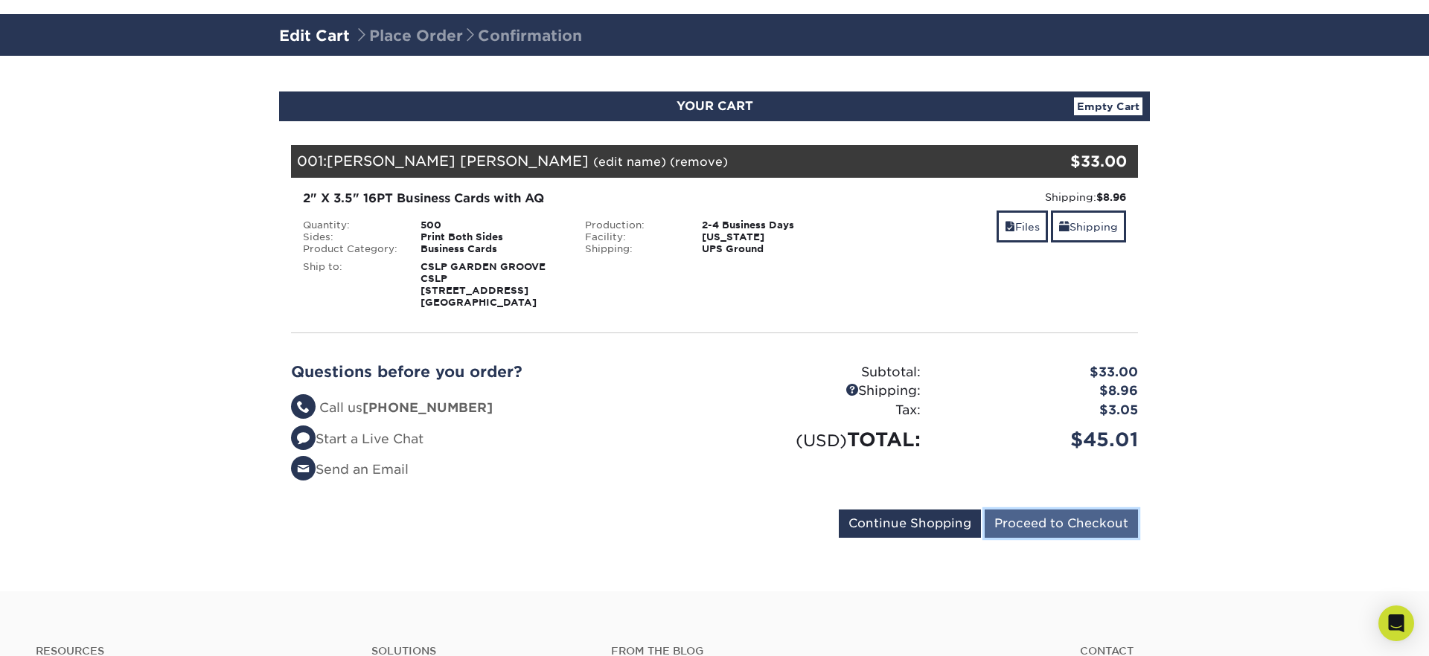
click at [1053, 529] on input "Proceed to Checkout" at bounding box center [1061, 524] width 153 height 28
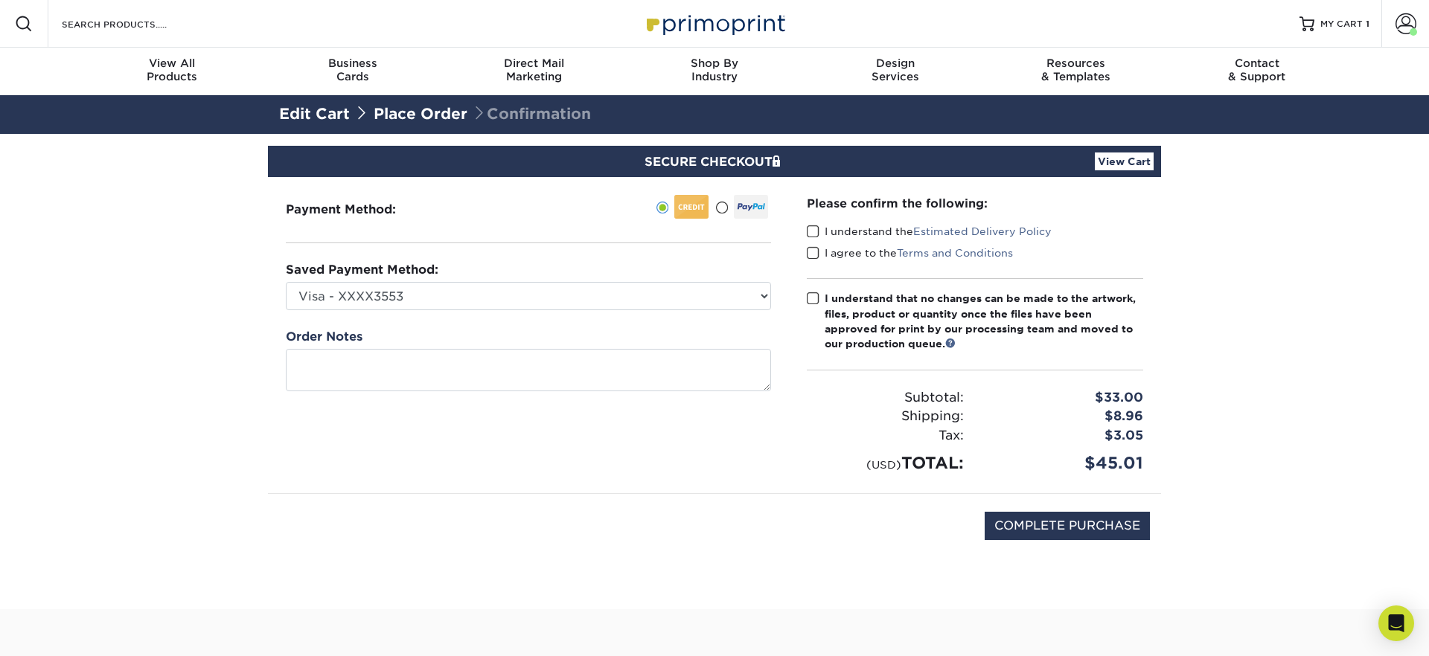
click at [1150, 164] on link "View Cart" at bounding box center [1124, 162] width 59 height 18
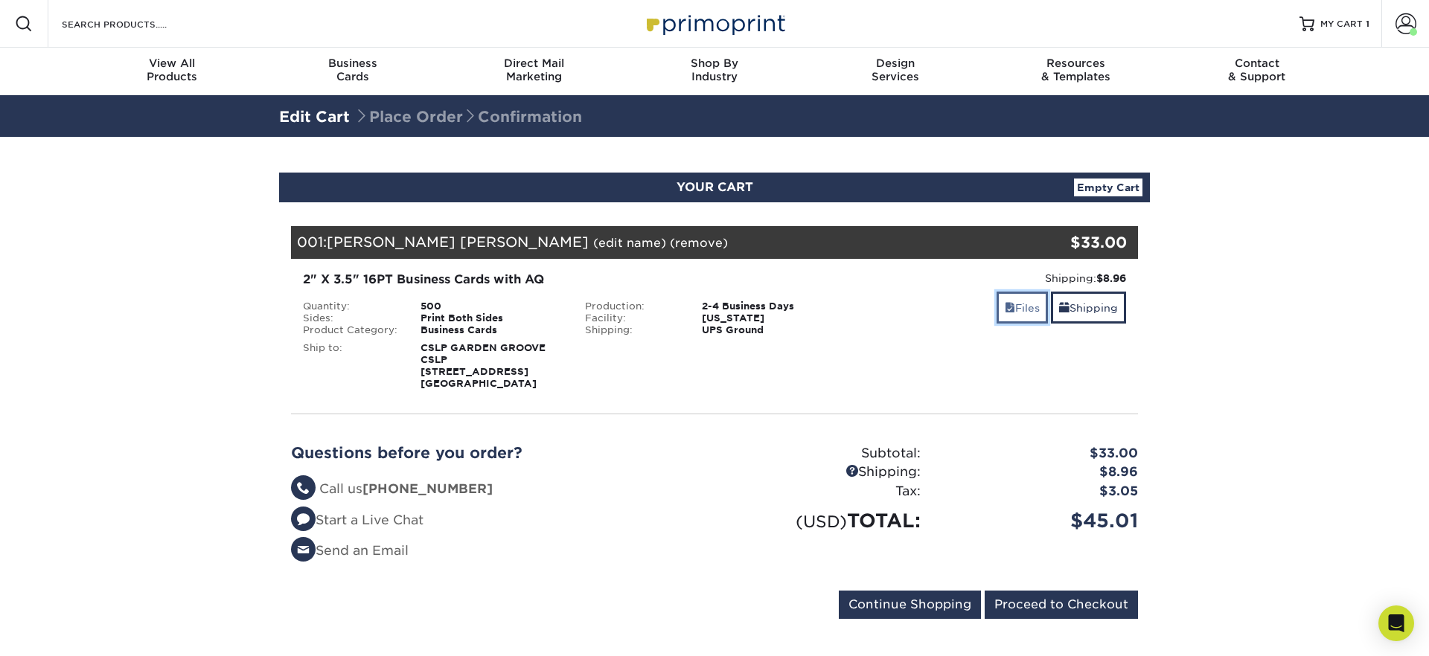
click at [1010, 309] on link "Files" at bounding box center [1022, 308] width 51 height 32
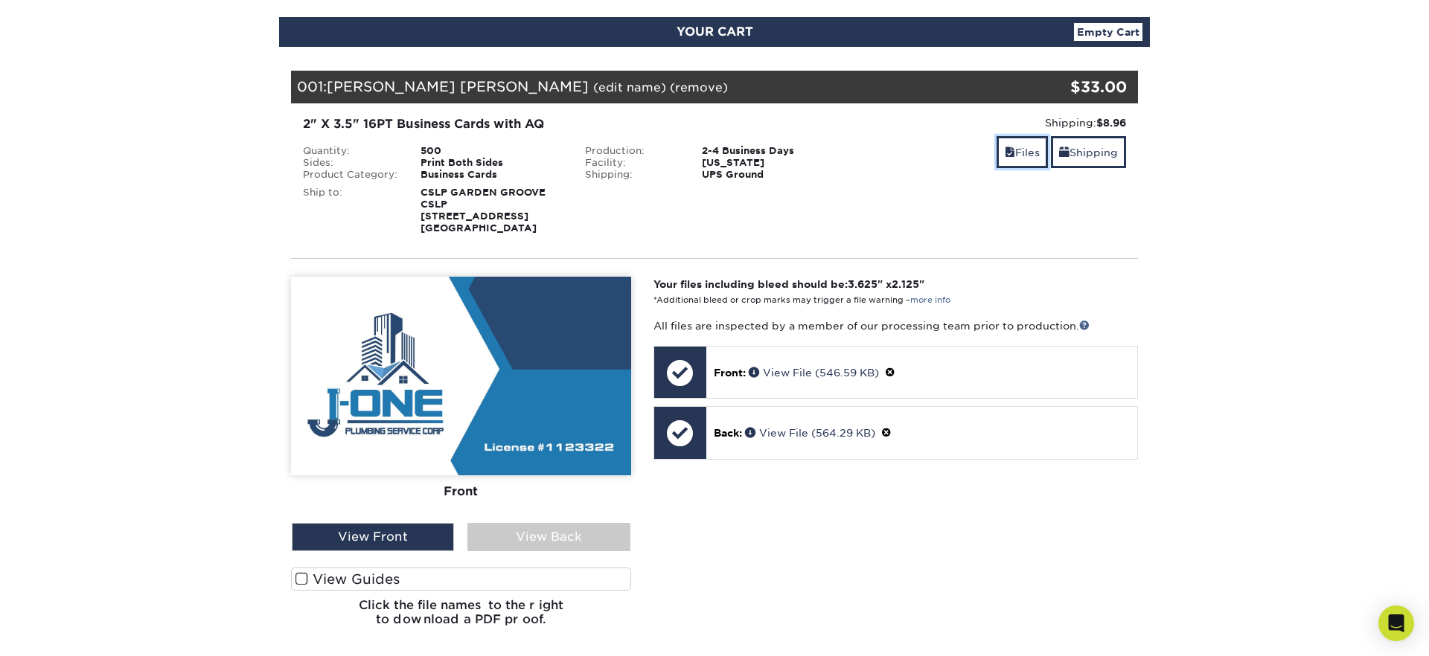
scroll to position [189, 0]
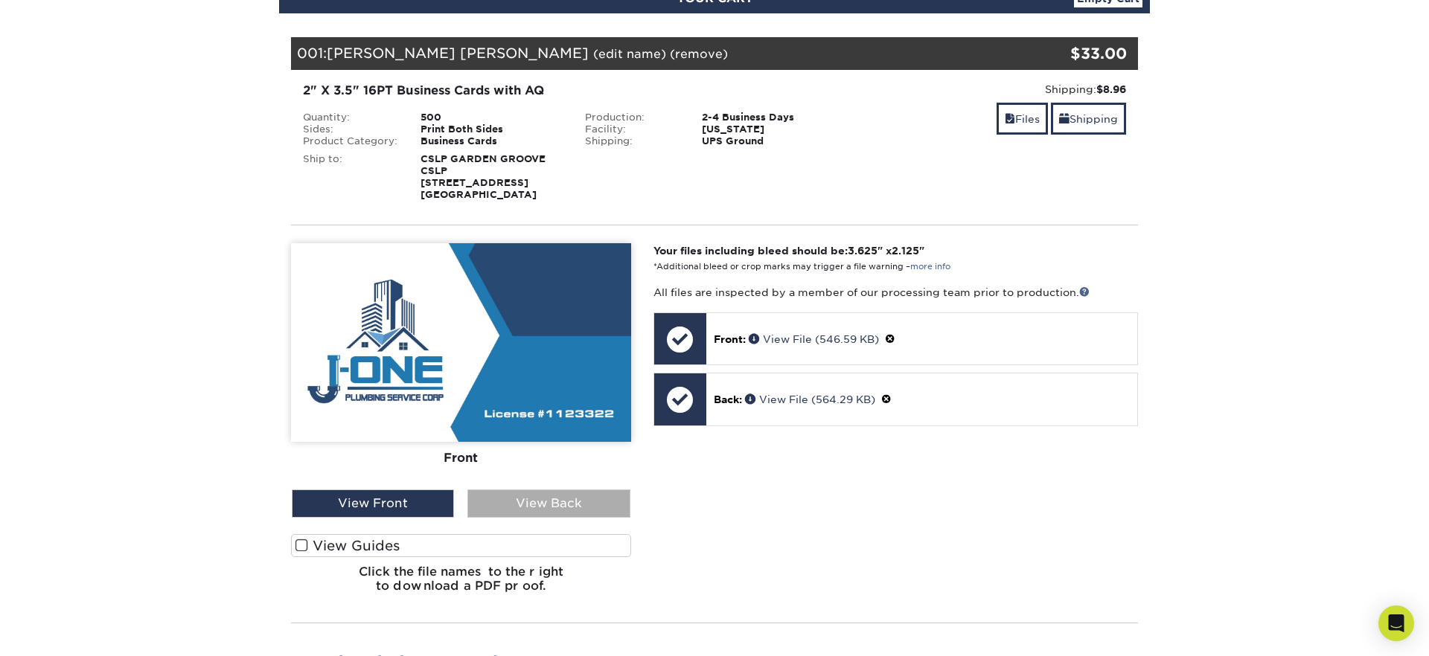
click at [550, 518] on div "View Back" at bounding box center [548, 504] width 162 height 28
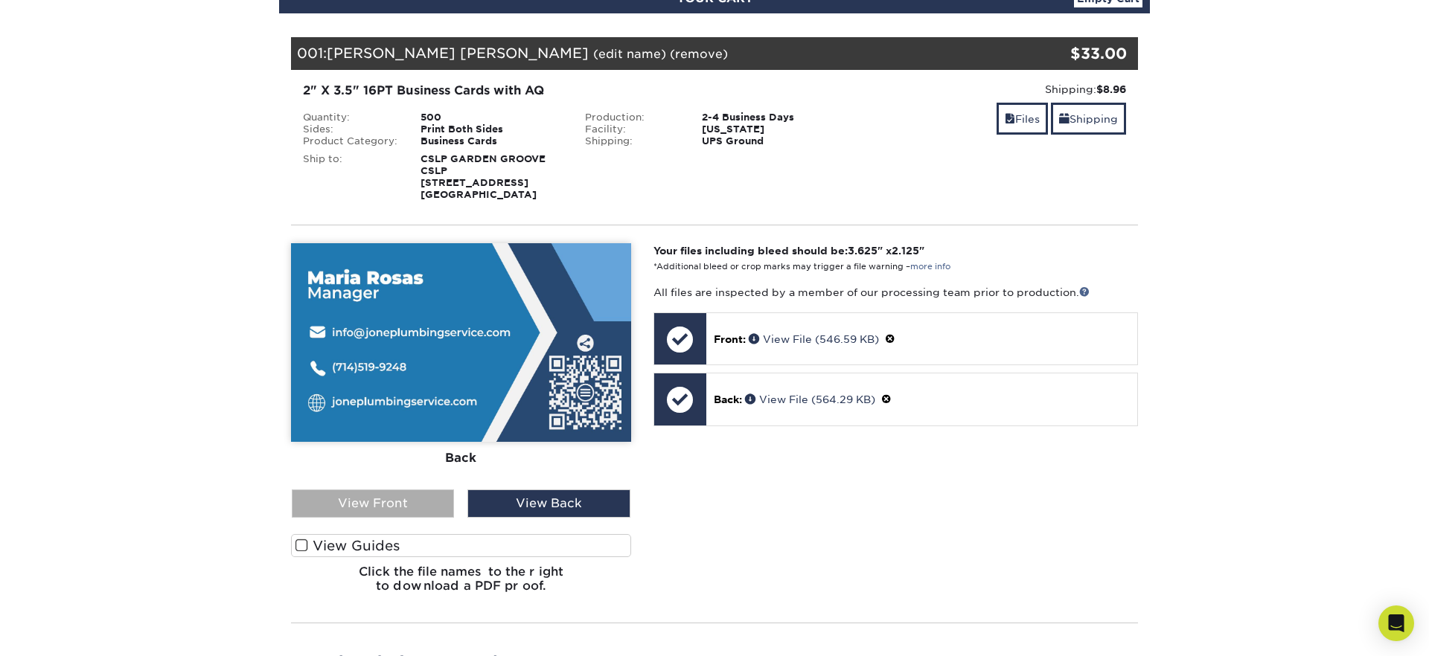
click at [415, 511] on div "View Front" at bounding box center [373, 504] width 162 height 28
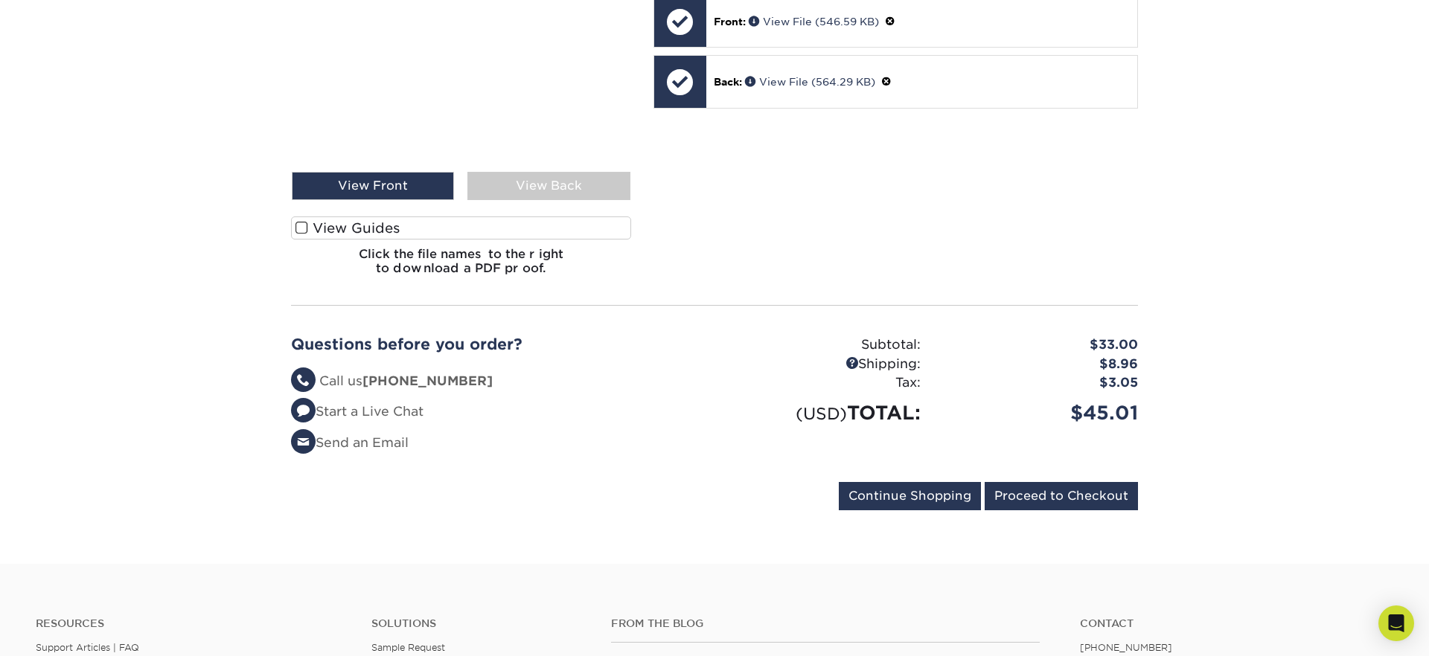
scroll to position [516, 0]
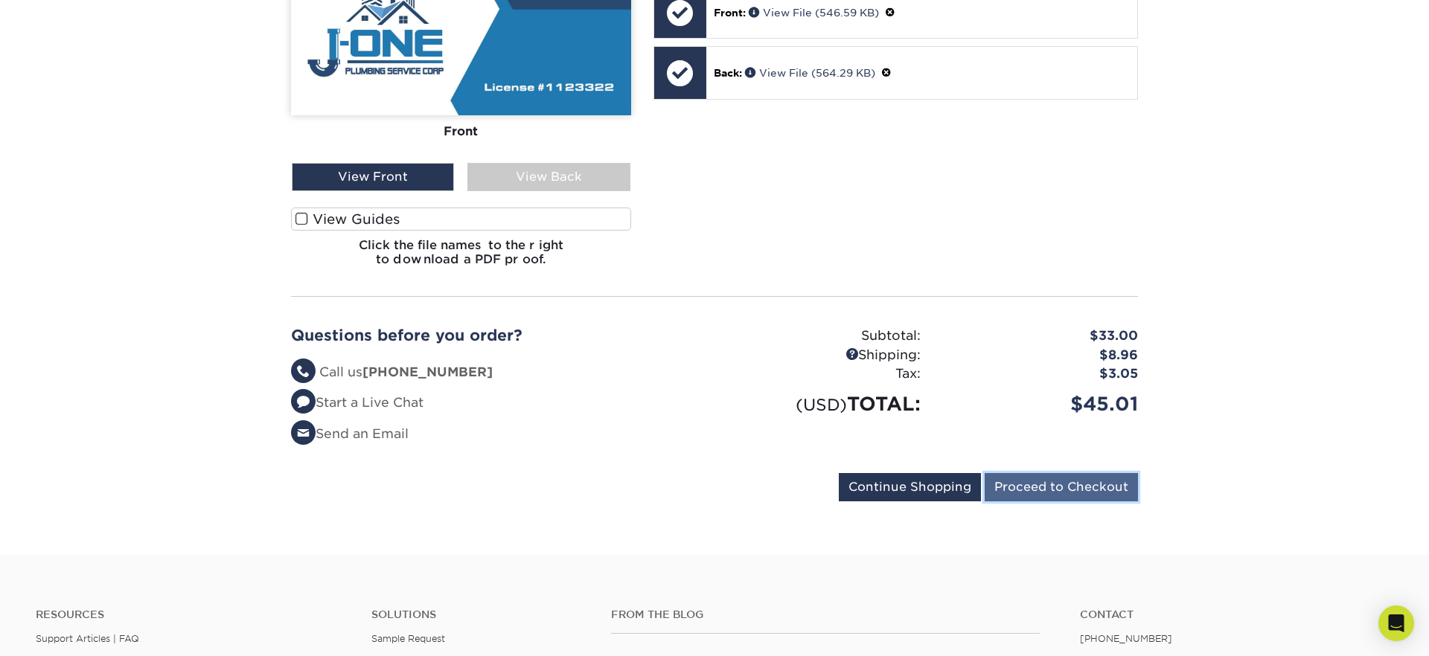
click at [1046, 497] on input "Proceed to Checkout" at bounding box center [1061, 487] width 153 height 28
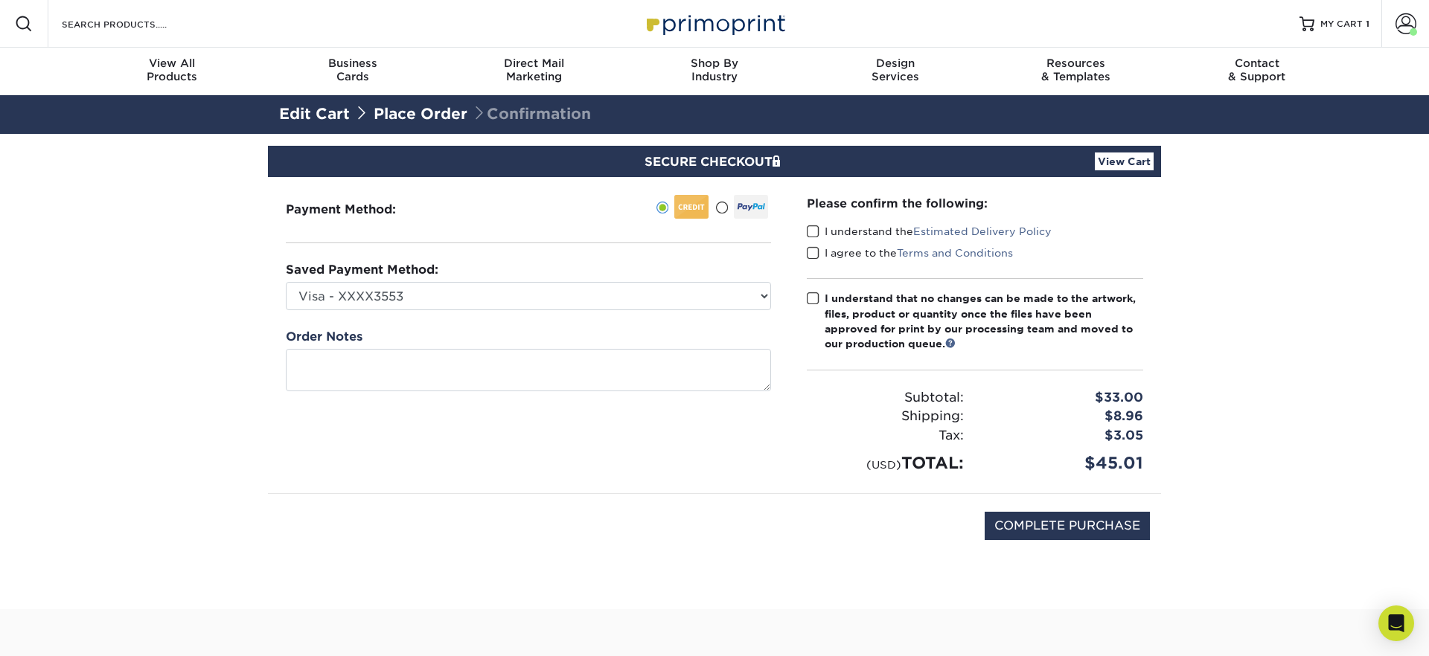
drag, startPoint x: 811, startPoint y: 235, endPoint x: 811, endPoint y: 257, distance: 21.6
click at [811, 235] on span at bounding box center [813, 232] width 13 height 14
click at [0, 0] on input "I understand the Estimated Delivery Policy" at bounding box center [0, 0] width 0 height 0
drag, startPoint x: 814, startPoint y: 256, endPoint x: 814, endPoint y: 266, distance: 10.4
click at [814, 256] on span at bounding box center [813, 253] width 13 height 14
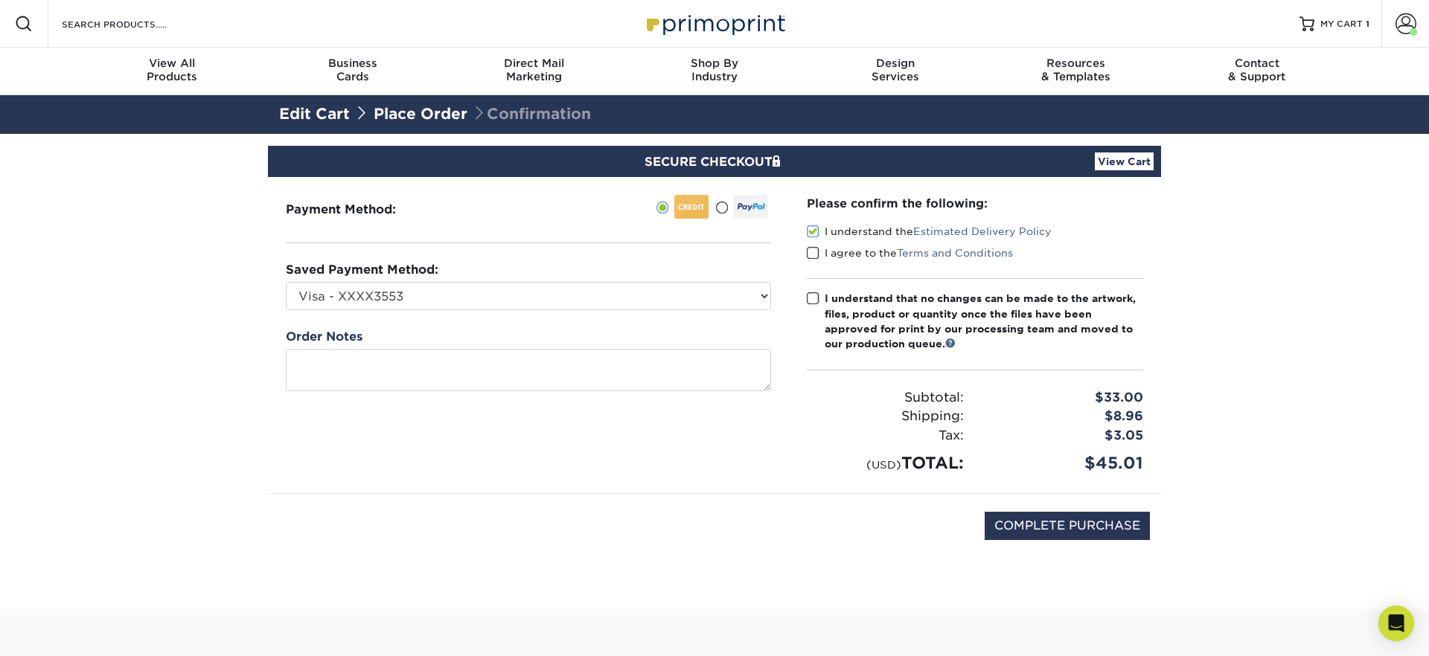
click at [0, 0] on input "I agree to the Terms and Conditions" at bounding box center [0, 0] width 0 height 0
drag, startPoint x: 814, startPoint y: 297, endPoint x: 891, endPoint y: 368, distance: 104.8
click at [813, 297] on span at bounding box center [813, 299] width 13 height 14
click at [0, 0] on input "I understand that no changes can be made to the artwork, files, product or quan…" at bounding box center [0, 0] width 0 height 0
drag, startPoint x: 825, startPoint y: 612, endPoint x: 868, endPoint y: 611, distance: 42.4
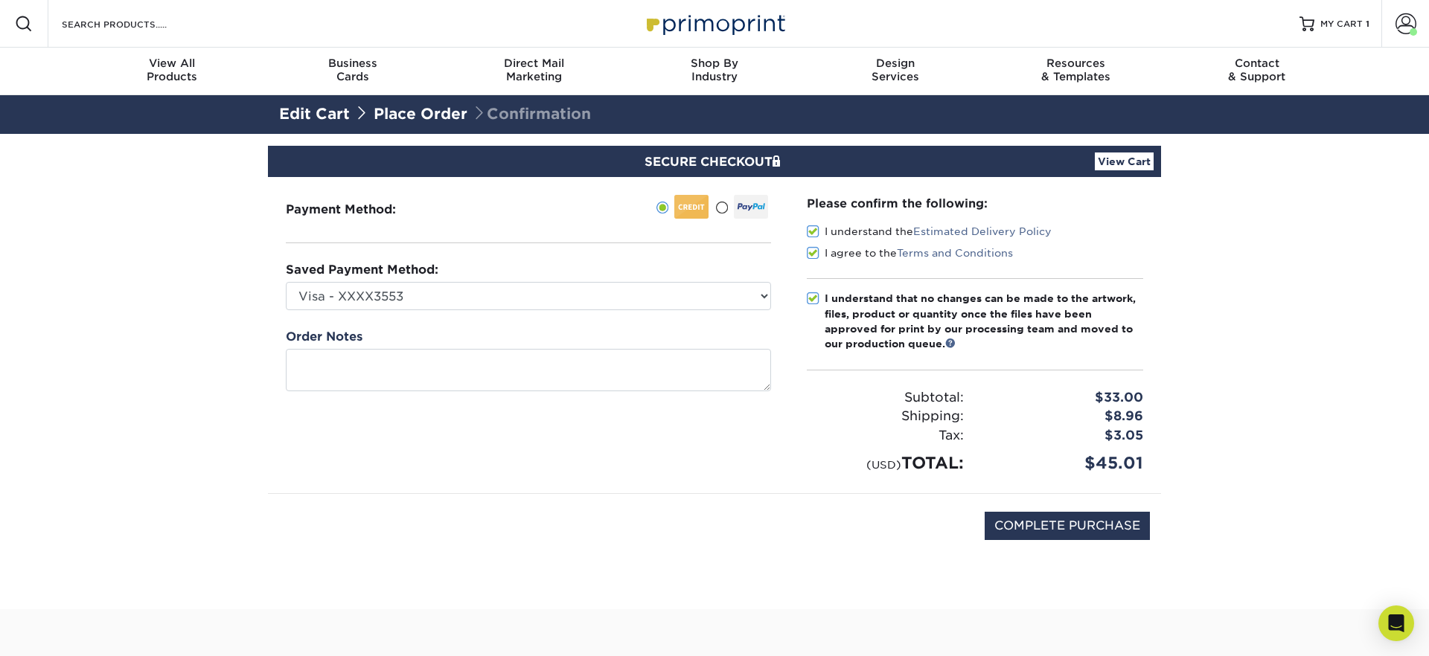
drag, startPoint x: 1066, startPoint y: 527, endPoint x: 1030, endPoint y: 574, distance: 58.9
click at [1066, 527] on input "COMPLETE PURCHASE" at bounding box center [1067, 526] width 165 height 28
type input "PROCESSING, PLEASE WAIT..."
